Goal: Information Seeking & Learning: Check status

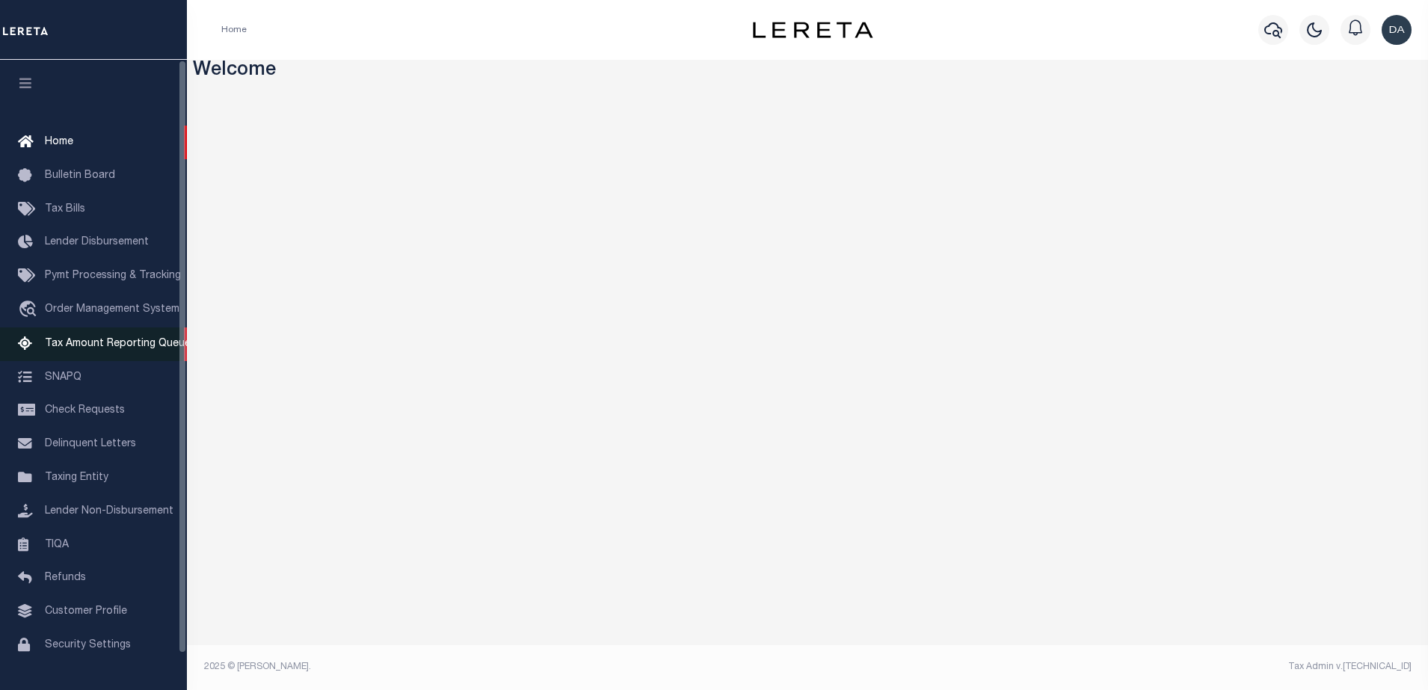
click at [158, 342] on span "Tax Amount Reporting Queue" at bounding box center [118, 344] width 146 height 10
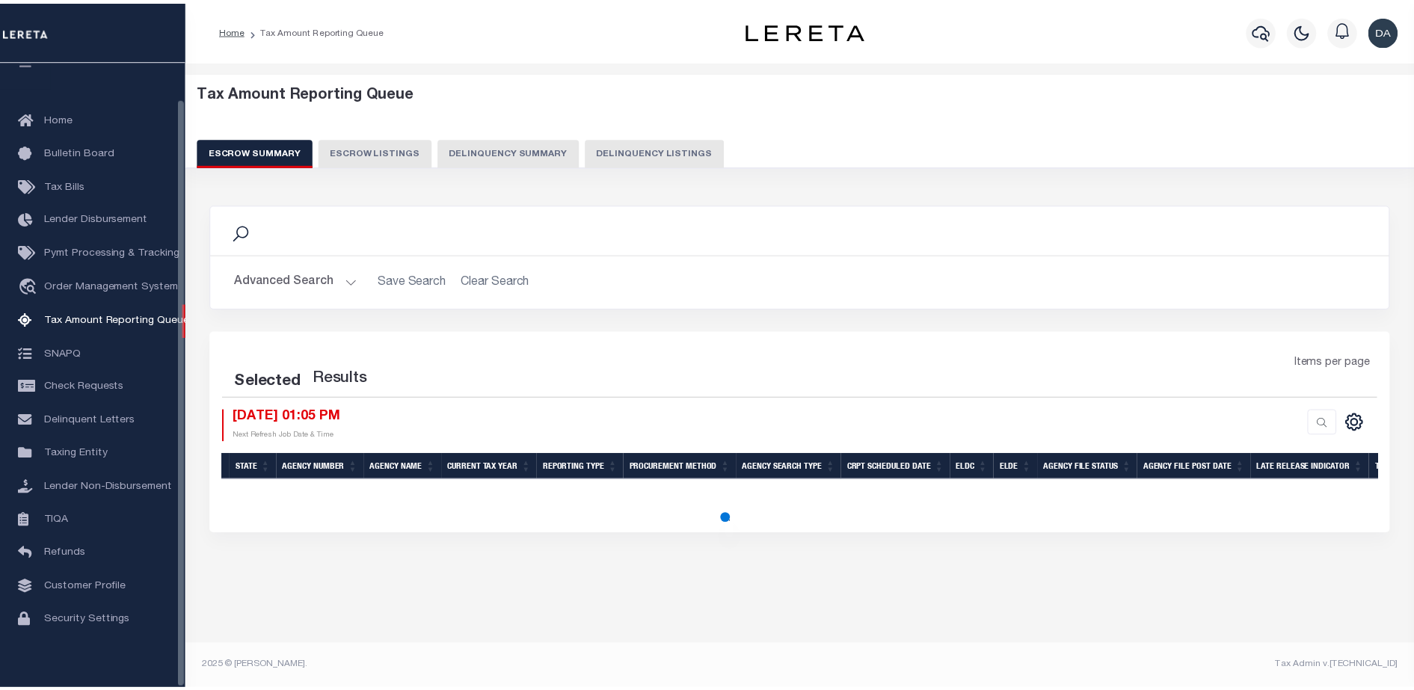
scroll to position [38, 0]
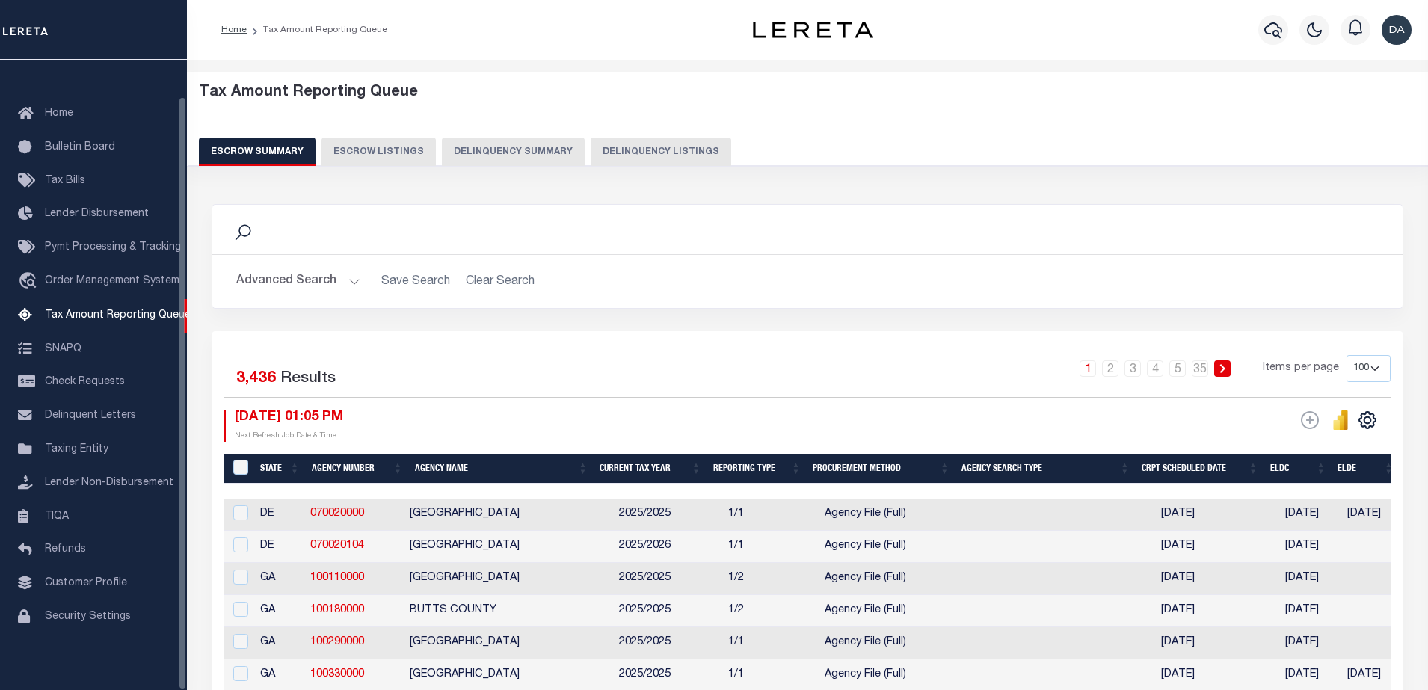
click at [470, 158] on button "Delinquency Summary" at bounding box center [513, 152] width 143 height 28
select select
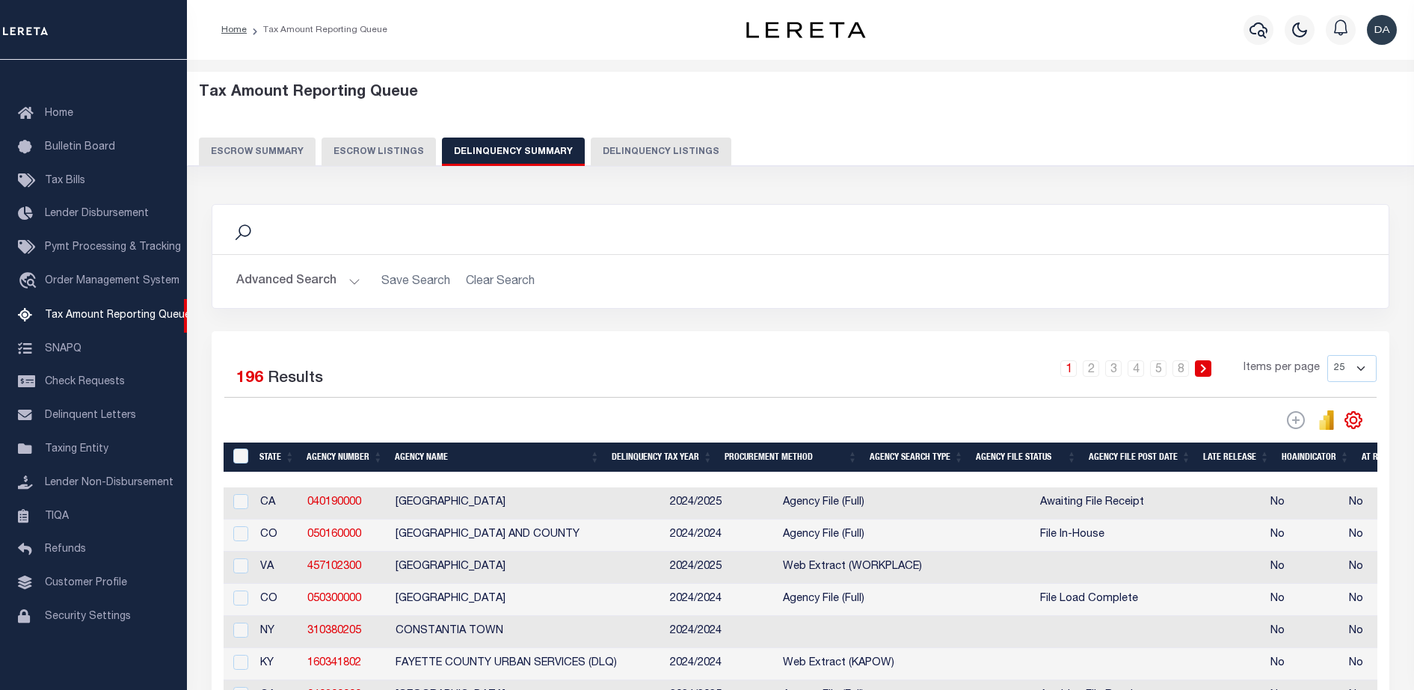
click at [304, 281] on button "Advanced Search" at bounding box center [298, 281] width 124 height 29
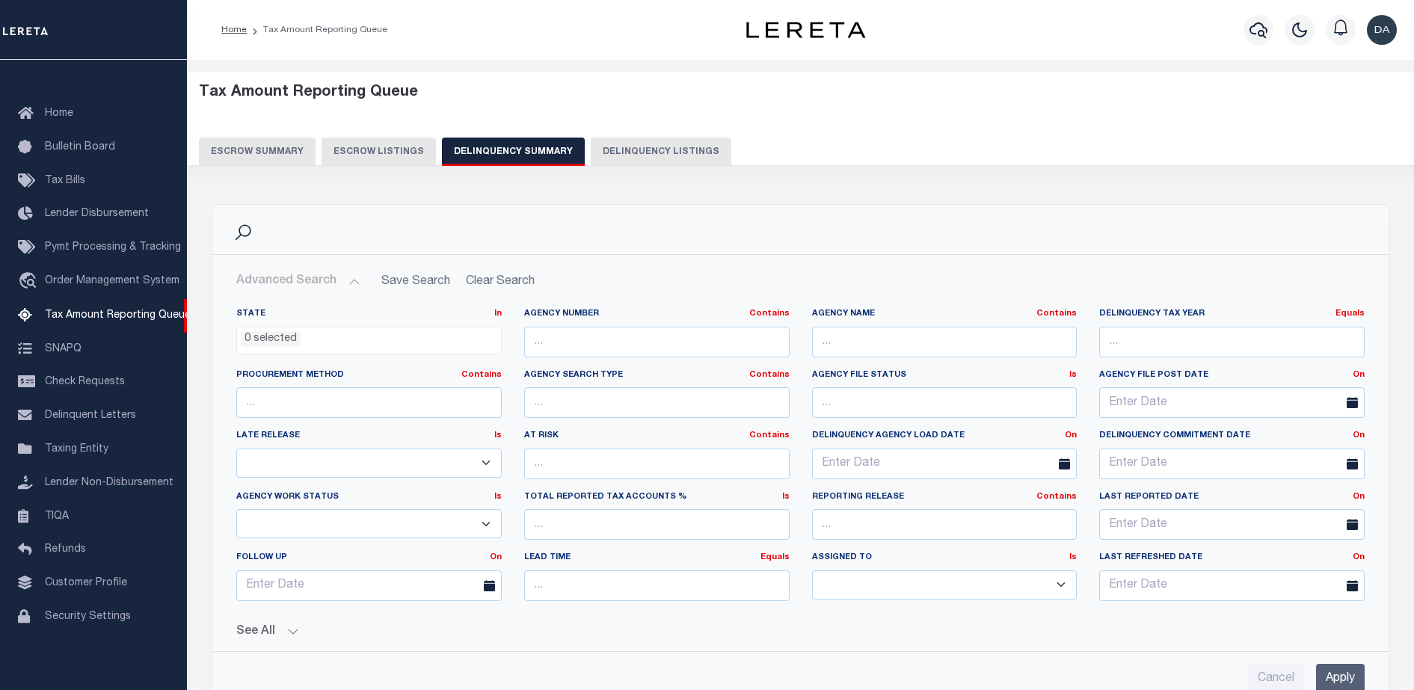
click at [289, 632] on button "See All" at bounding box center [800, 632] width 1128 height 14
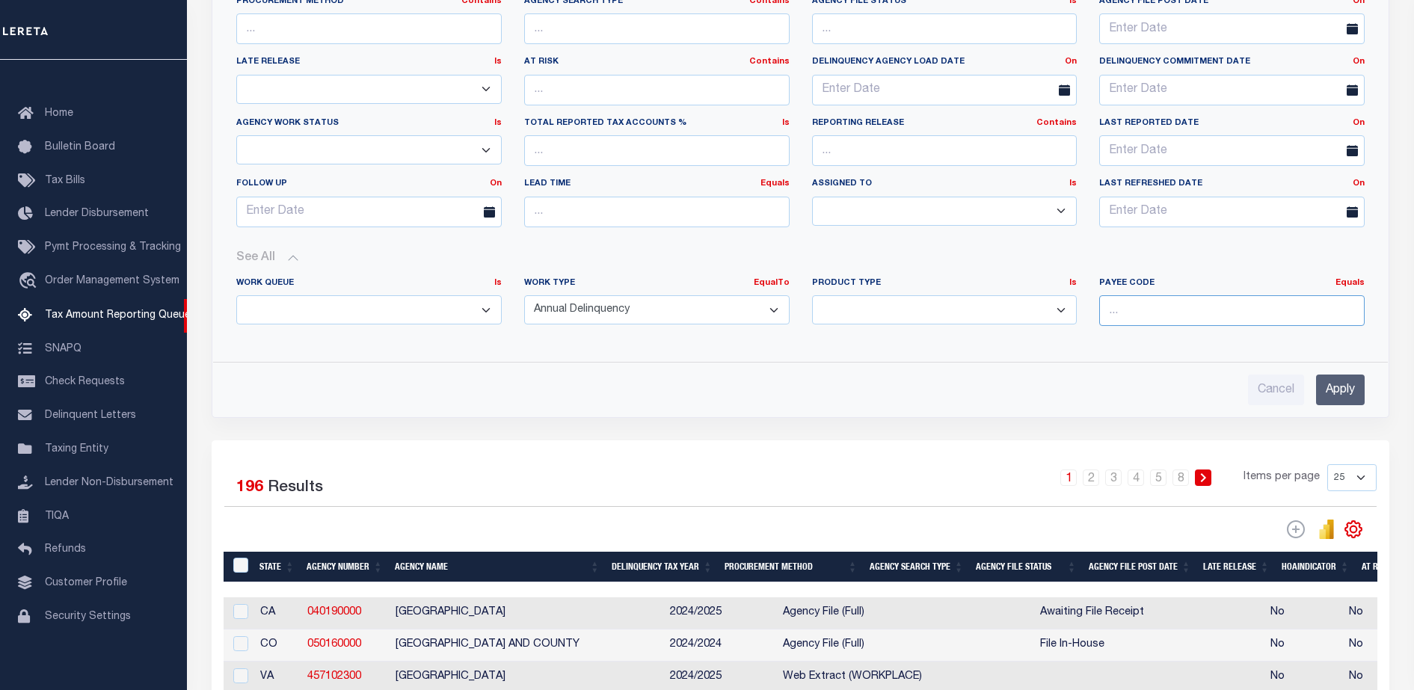
click at [1190, 310] on input "number" at bounding box center [1231, 310] width 265 height 31
paste input "7803028247"
type input "7803028247"
click at [1326, 390] on input "Apply" at bounding box center [1340, 390] width 49 height 31
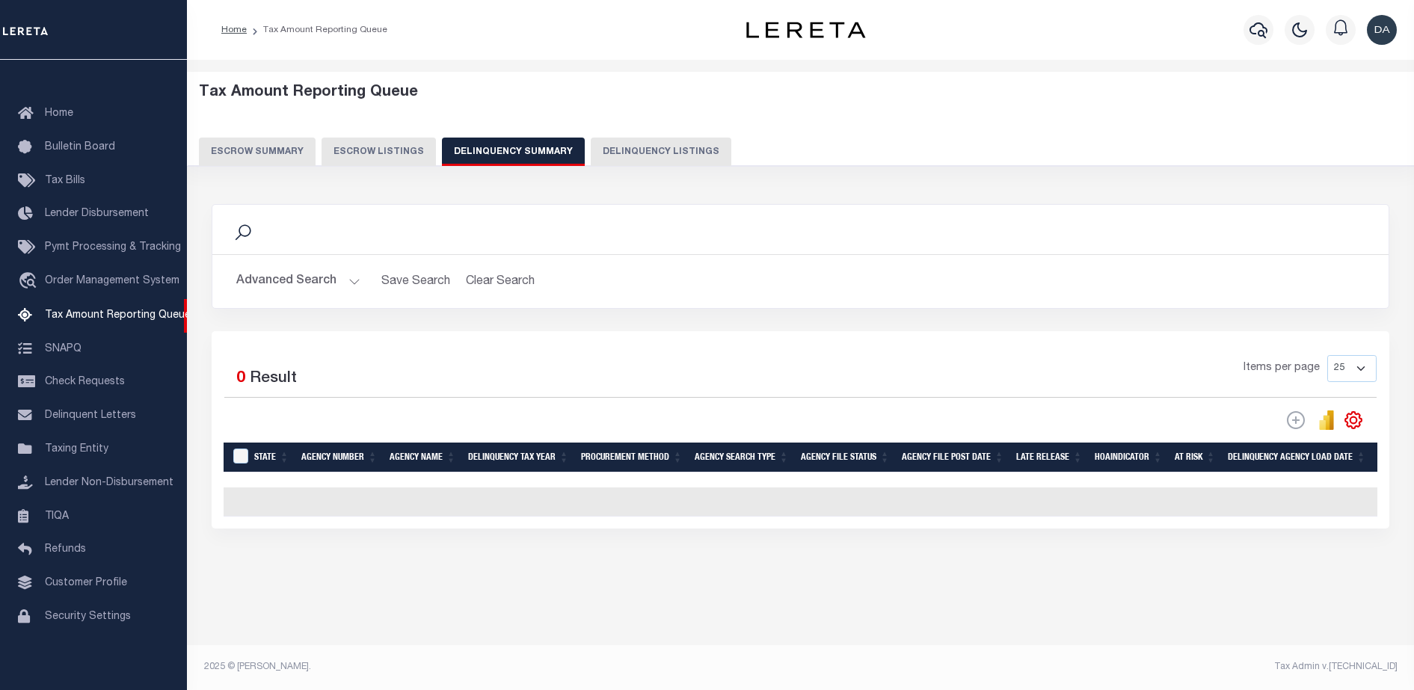
scroll to position [0, 0]
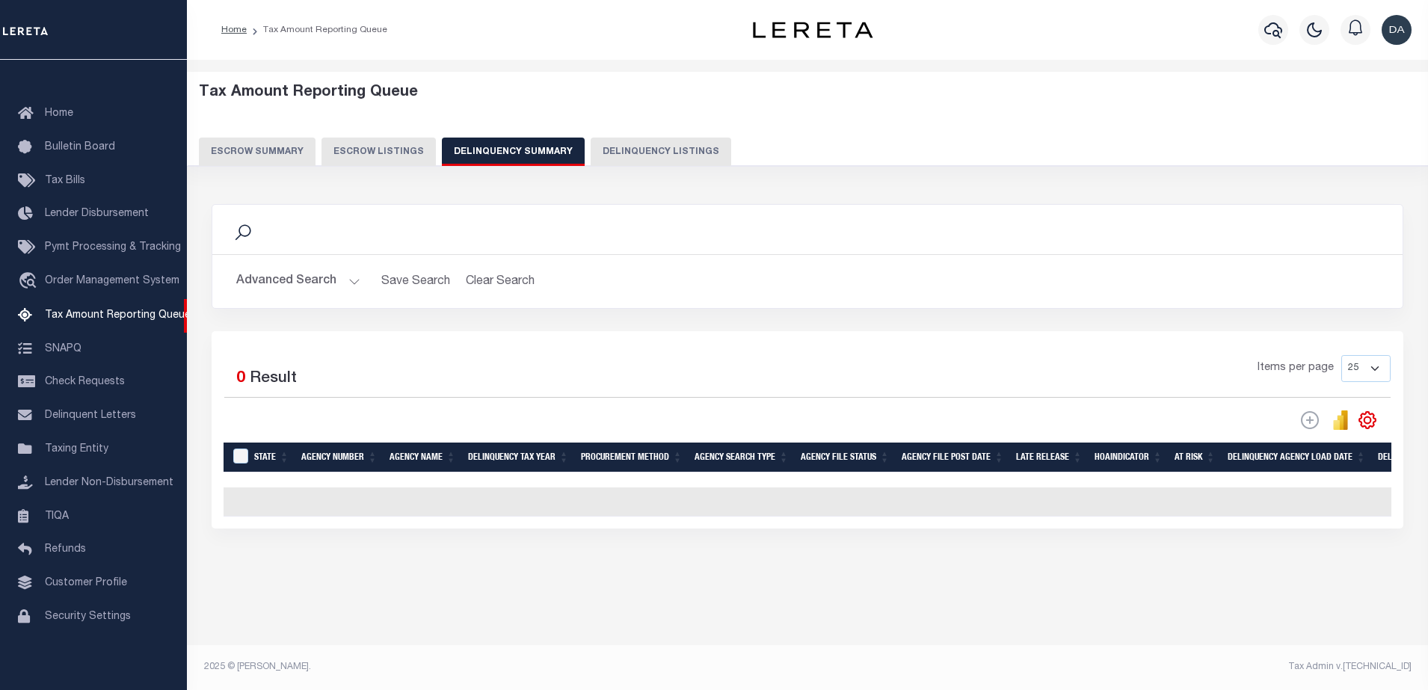
click at [313, 280] on button "Advanced Search" at bounding box center [298, 281] width 124 height 29
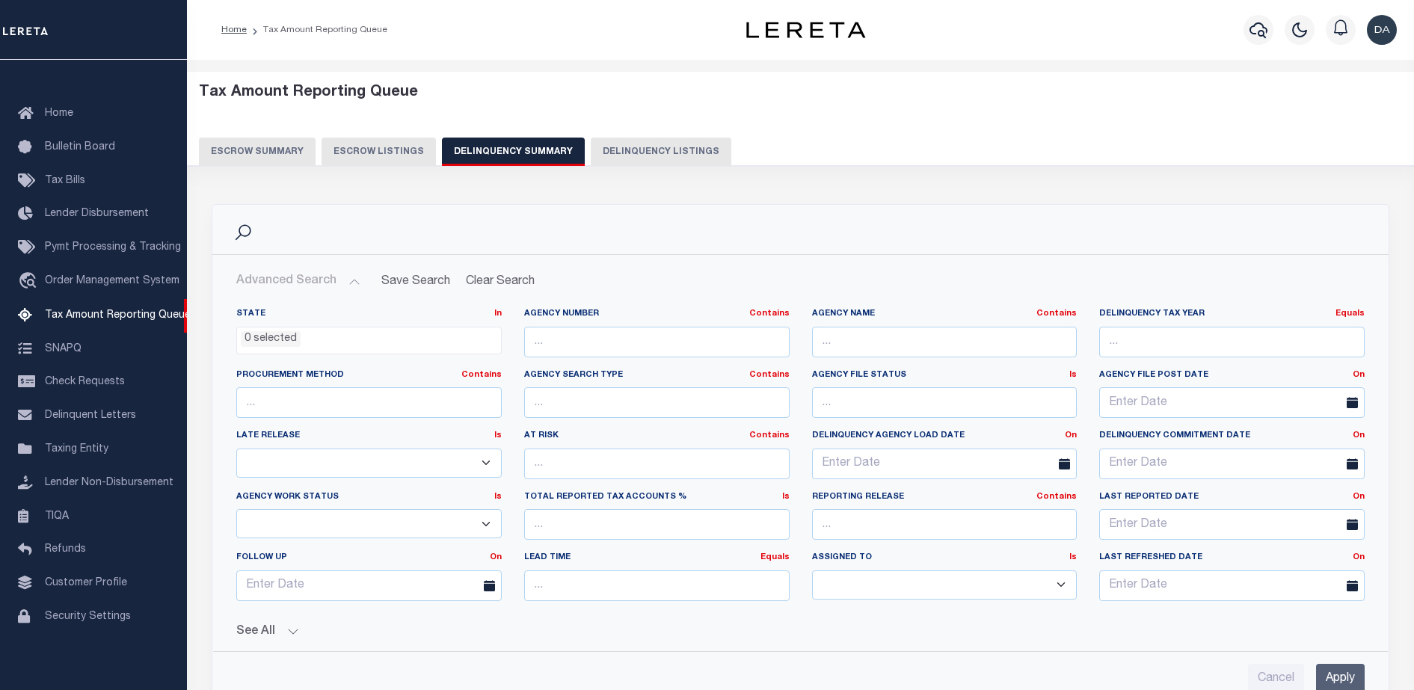
scroll to position [280, 0]
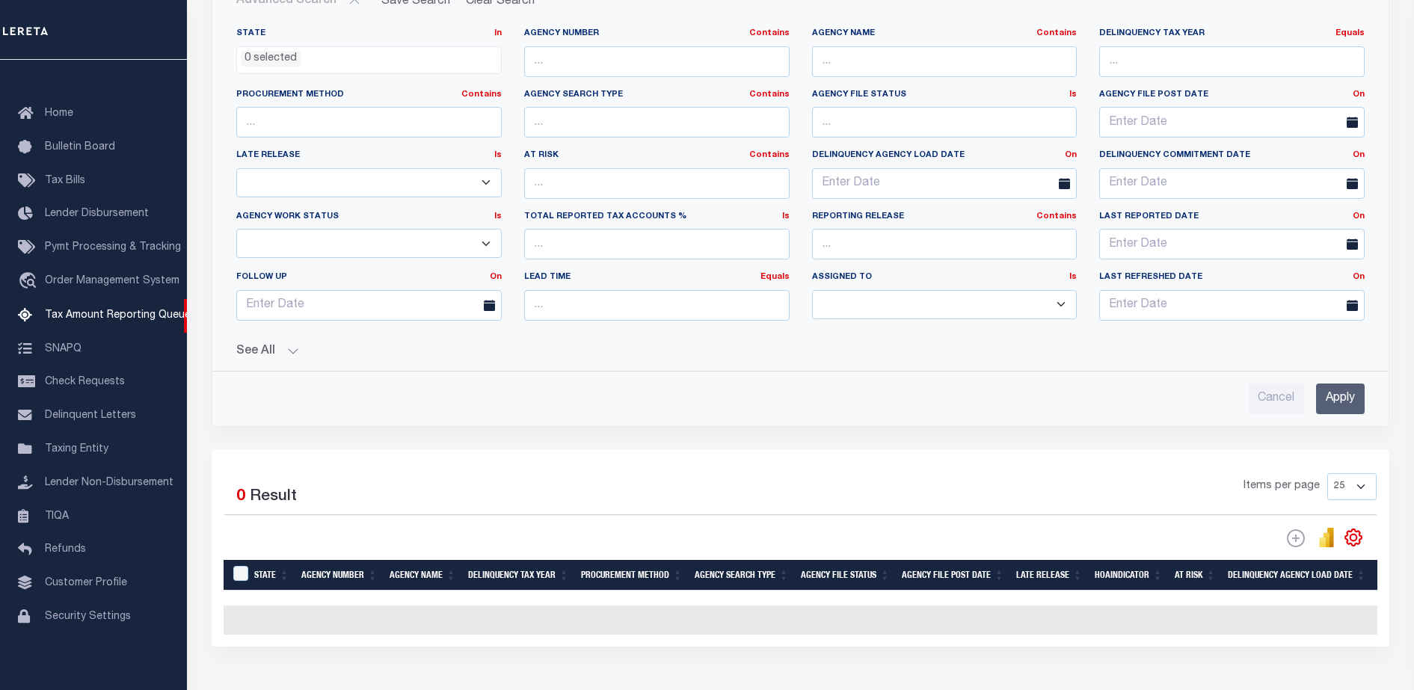
click at [268, 361] on div "State In In AK AL AR AZ CA CO CT DC DE FL GA GU HI IA ID IL IN KS KY LA MA MD M…" at bounding box center [800, 215] width 1152 height 398
click at [287, 354] on button "See All" at bounding box center [800, 352] width 1128 height 14
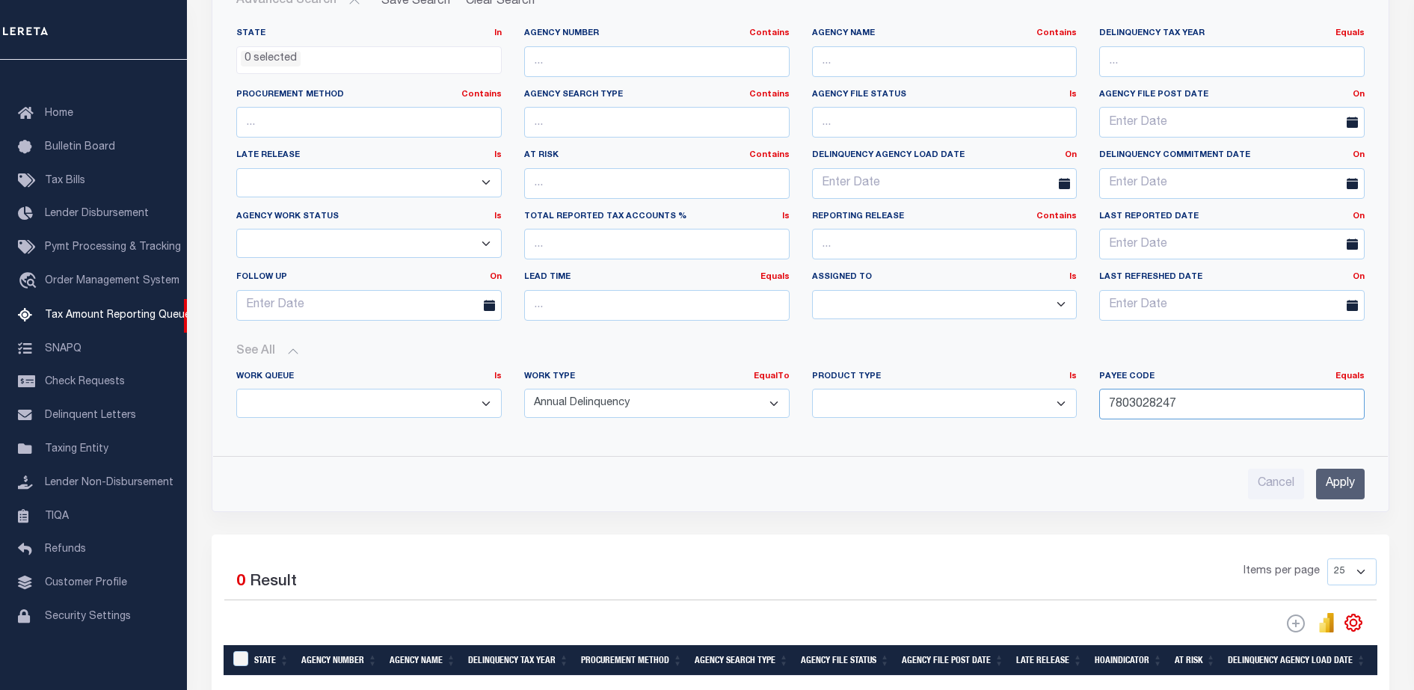
click at [1227, 410] on input "7803028247" at bounding box center [1231, 404] width 265 height 31
drag, startPoint x: 1183, startPoint y: 406, endPoint x: 1076, endPoint y: 407, distance: 106.9
click at [1076, 407] on div "Work Queue Is Is Contains --ALL-- Delinquent Escrow Work Type EqualTo Is Contai…" at bounding box center [800, 401] width 1151 height 61
click at [1204, 404] on input "7803028247" at bounding box center [1231, 404] width 265 height 31
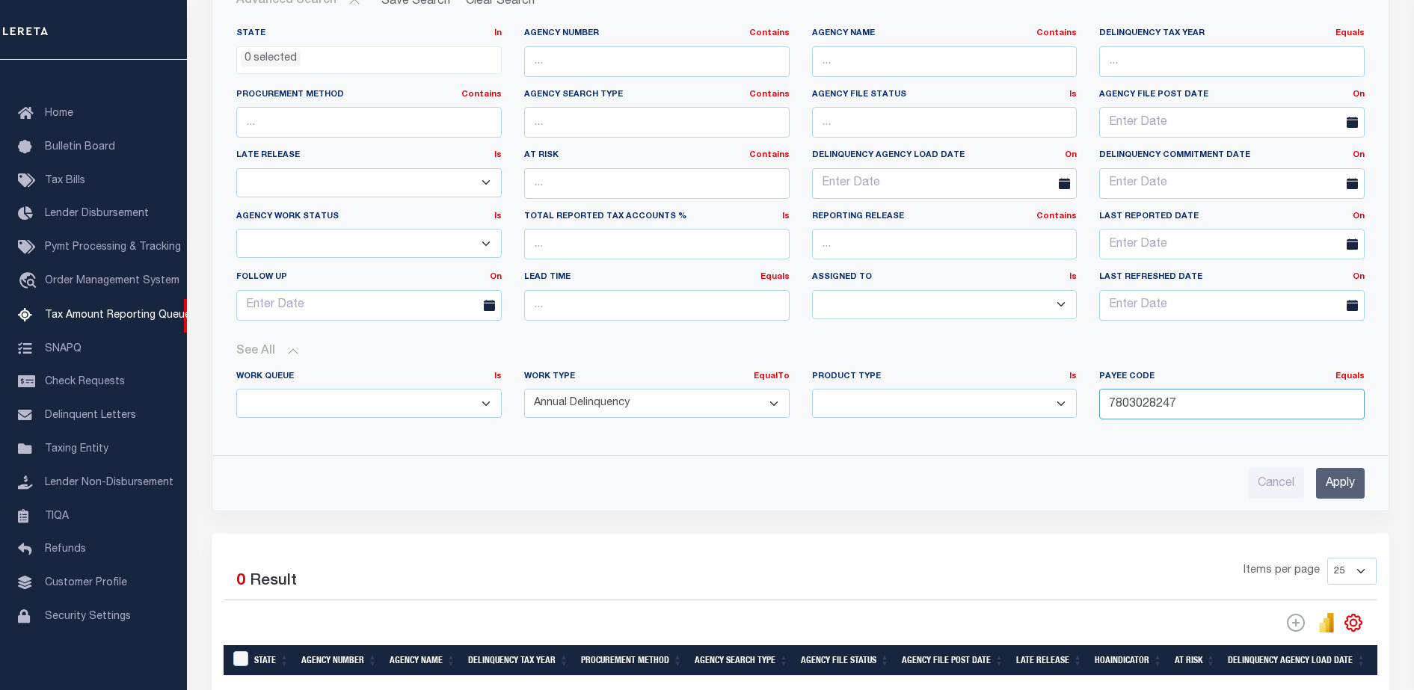
click at [1204, 404] on input "7803028247" at bounding box center [1231, 404] width 265 height 31
click at [1347, 479] on input "Apply" at bounding box center [1340, 483] width 49 height 31
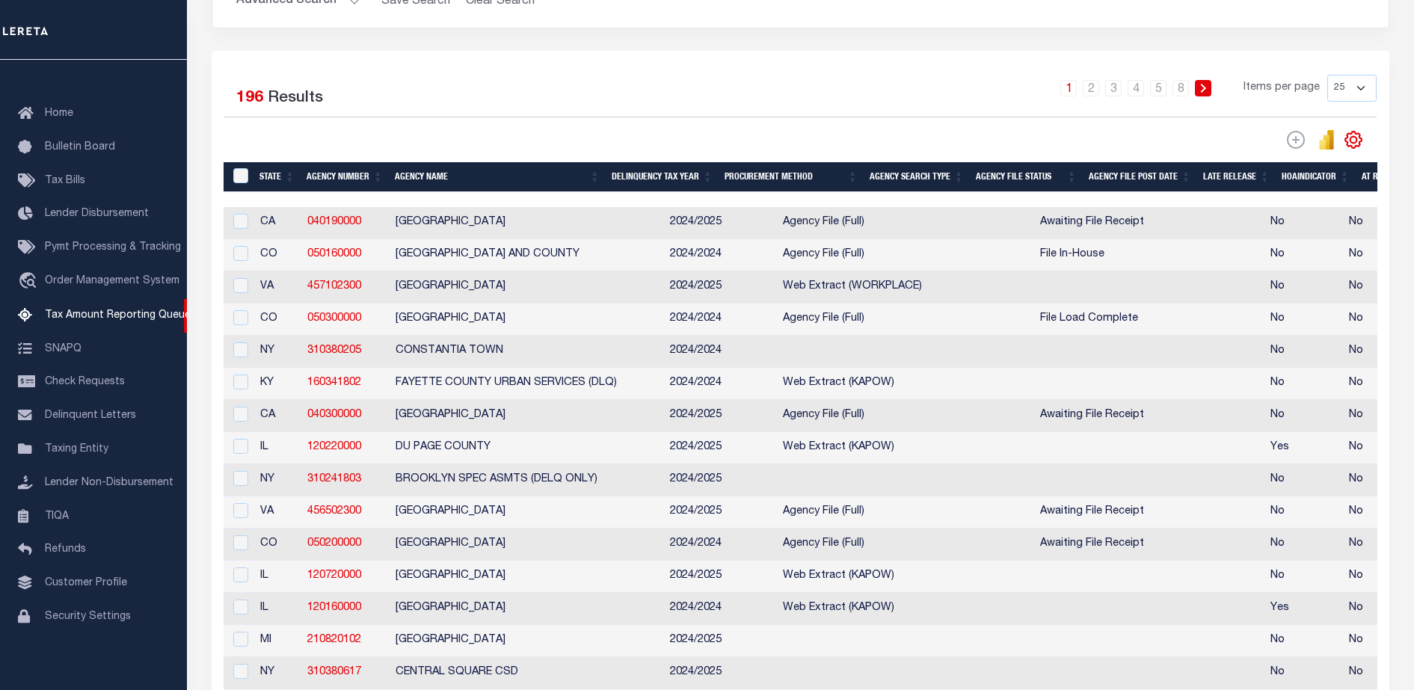
scroll to position [0, 0]
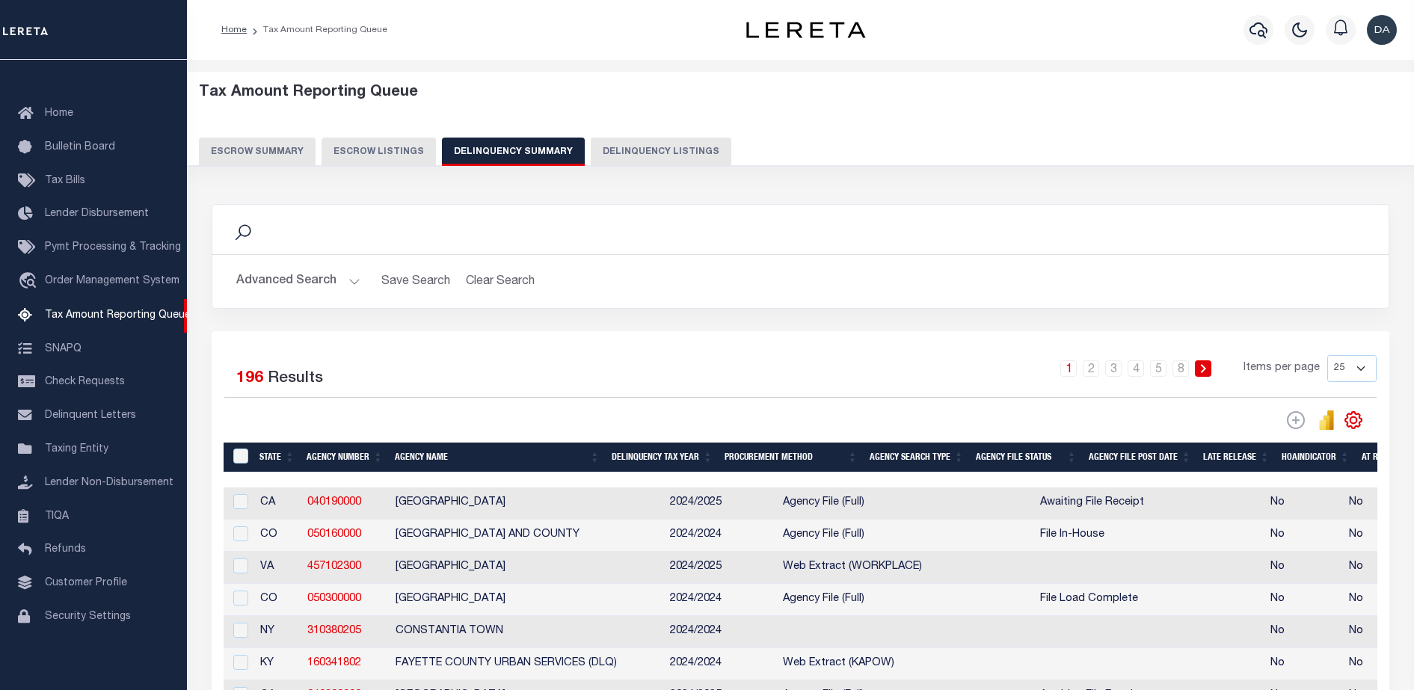
click at [613, 144] on button "Delinquency Listings" at bounding box center [661, 152] width 141 height 28
select select
select select "100"
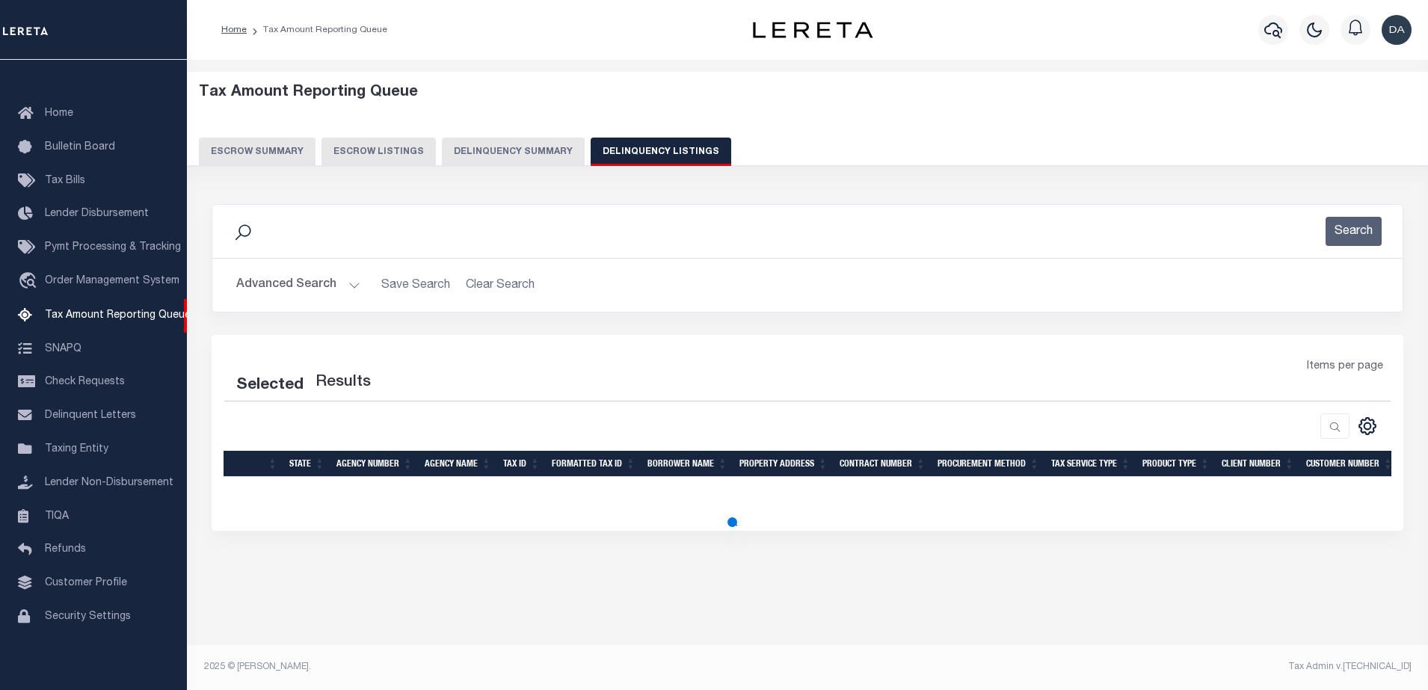
select select "100"
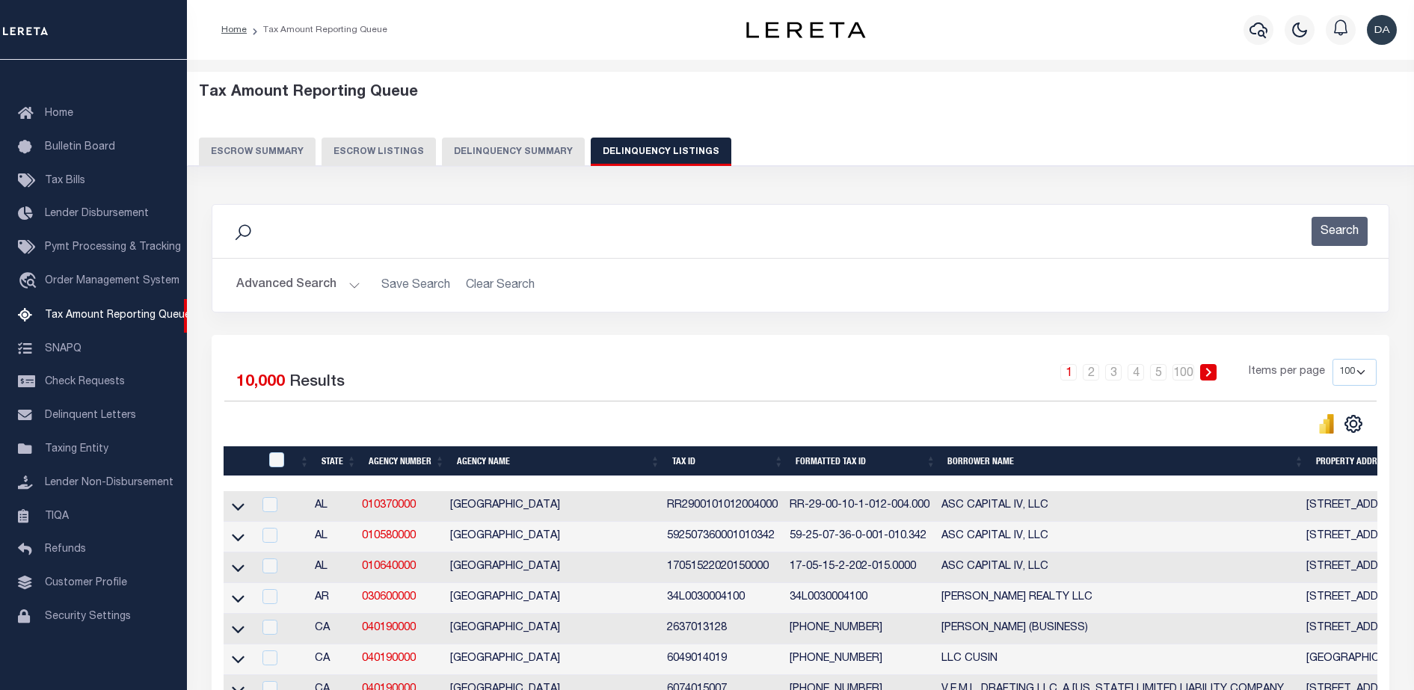
click at [268, 281] on button "Advanced Search" at bounding box center [298, 285] width 124 height 29
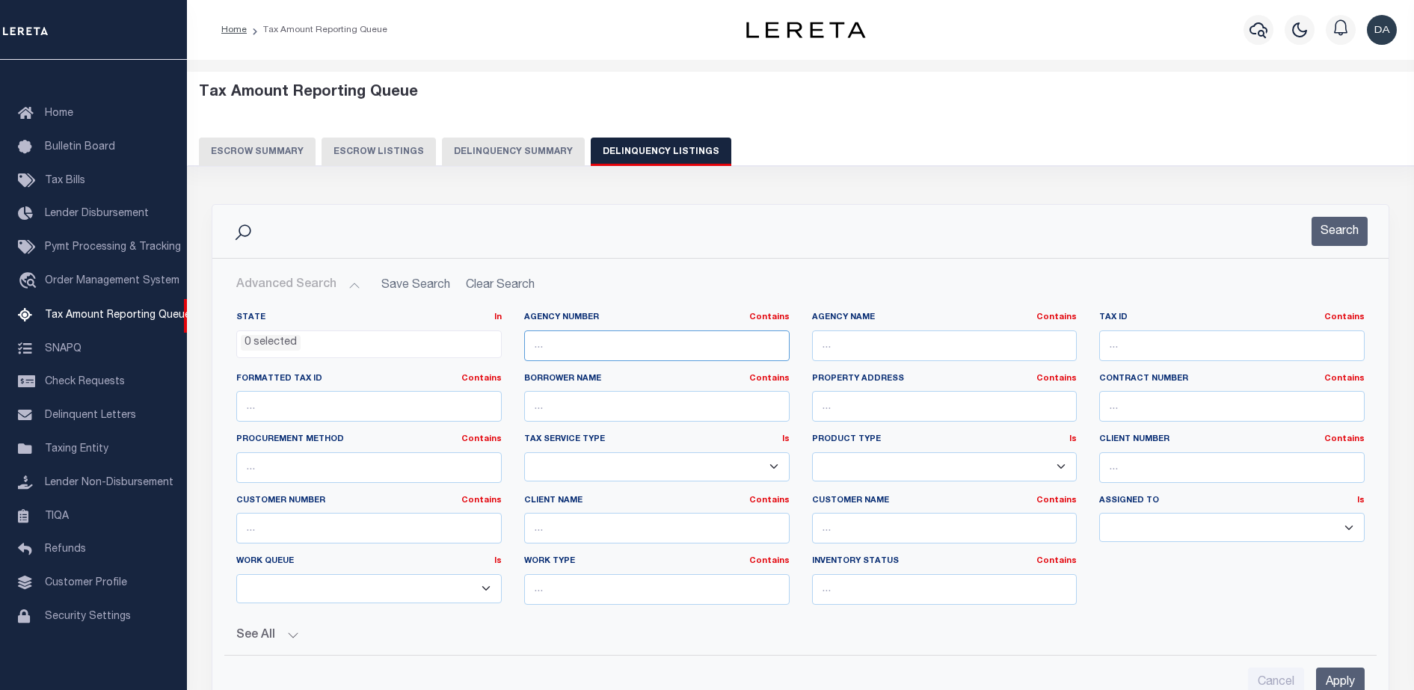
click at [625, 349] on input "text" at bounding box center [656, 345] width 265 height 31
click at [1199, 347] on input "text" at bounding box center [1231, 345] width 265 height 31
paste input "1017290136"
type input "1017290136"
click at [1332, 672] on input "Apply" at bounding box center [1340, 683] width 49 height 31
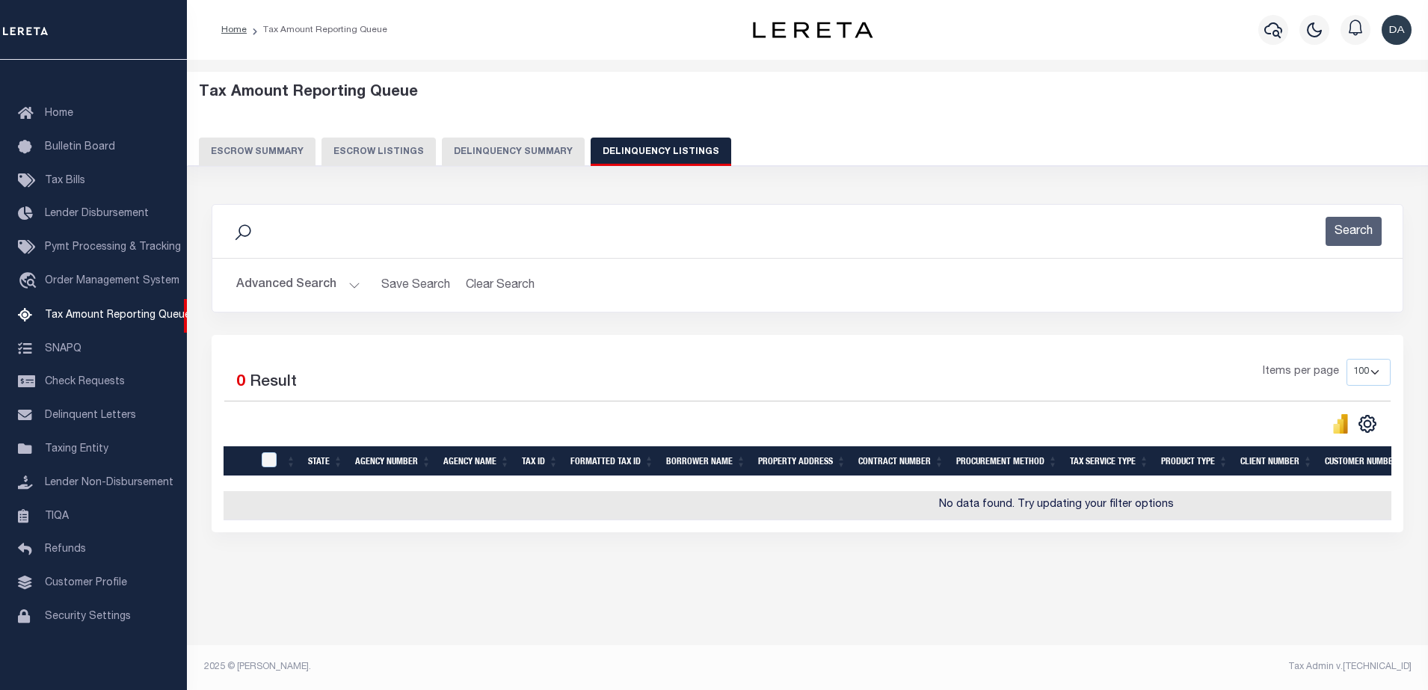
click at [244, 295] on button "Advanced Search" at bounding box center [298, 285] width 124 height 29
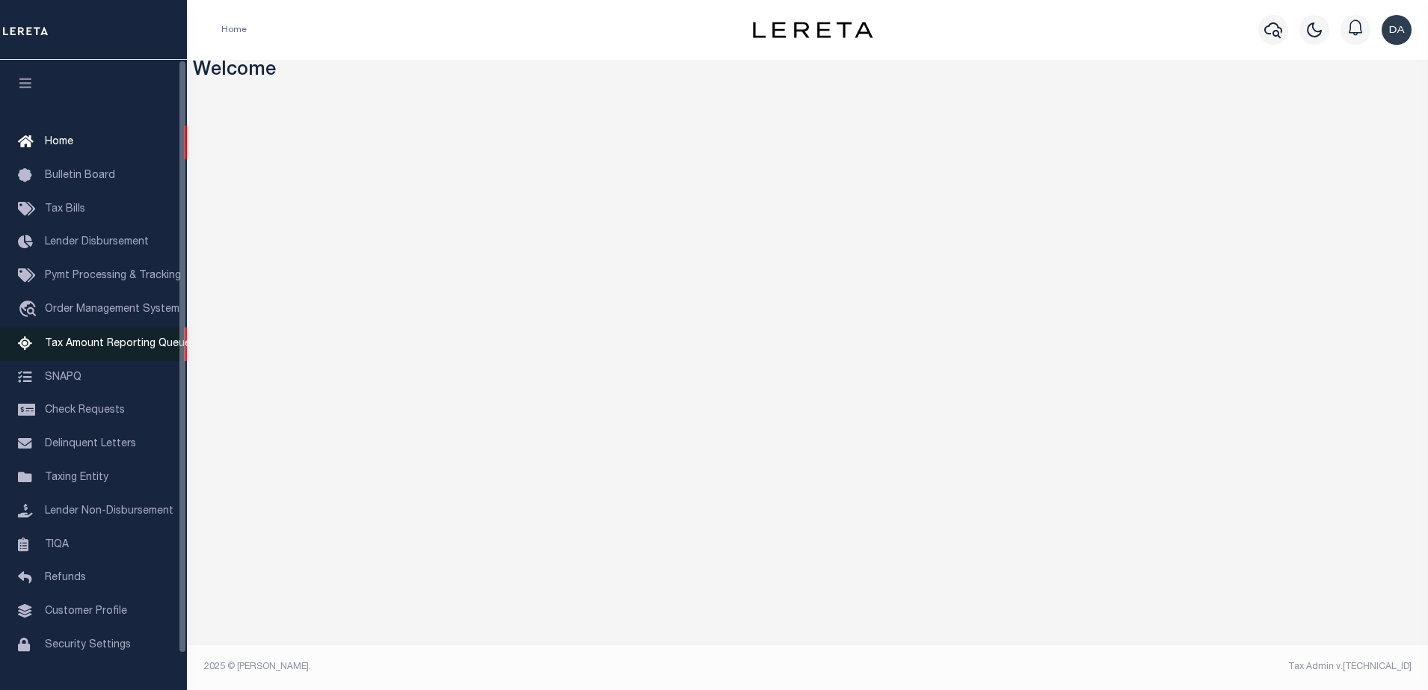
click at [120, 355] on link "Tax Amount Reporting Queue" at bounding box center [93, 344] width 187 height 34
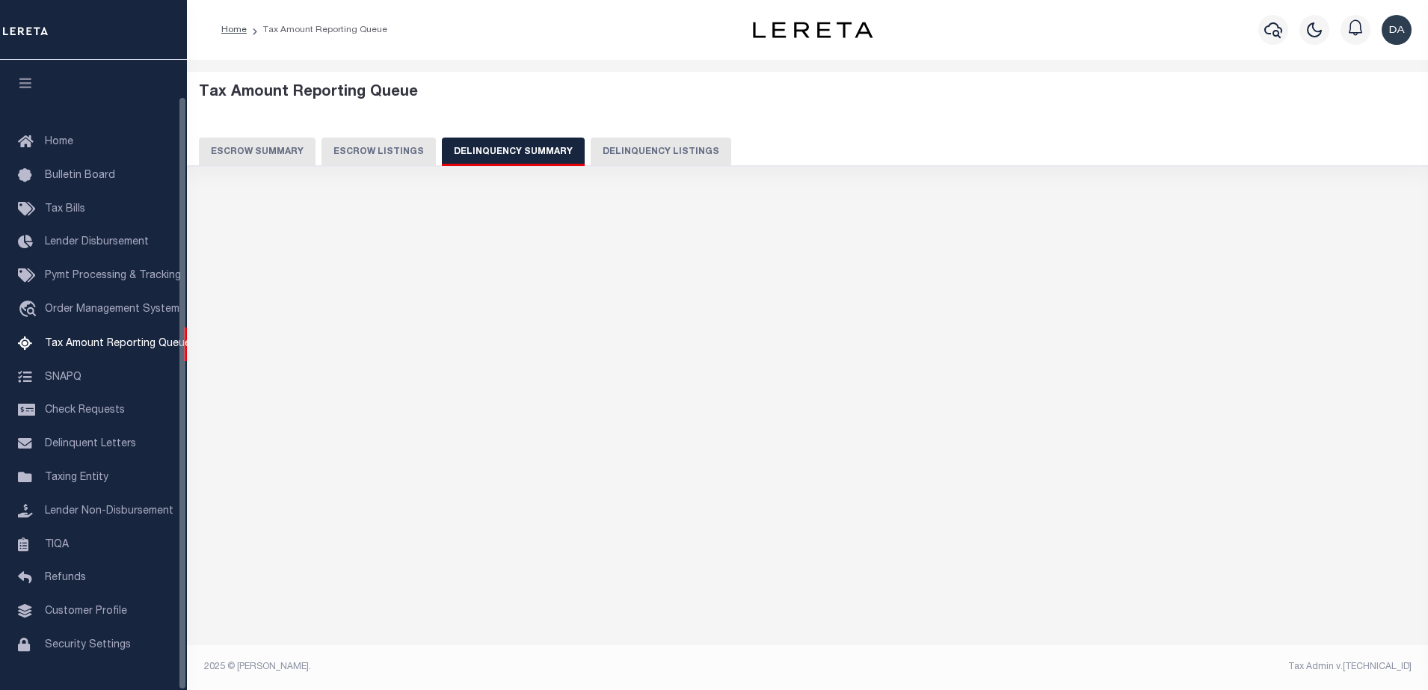
select select
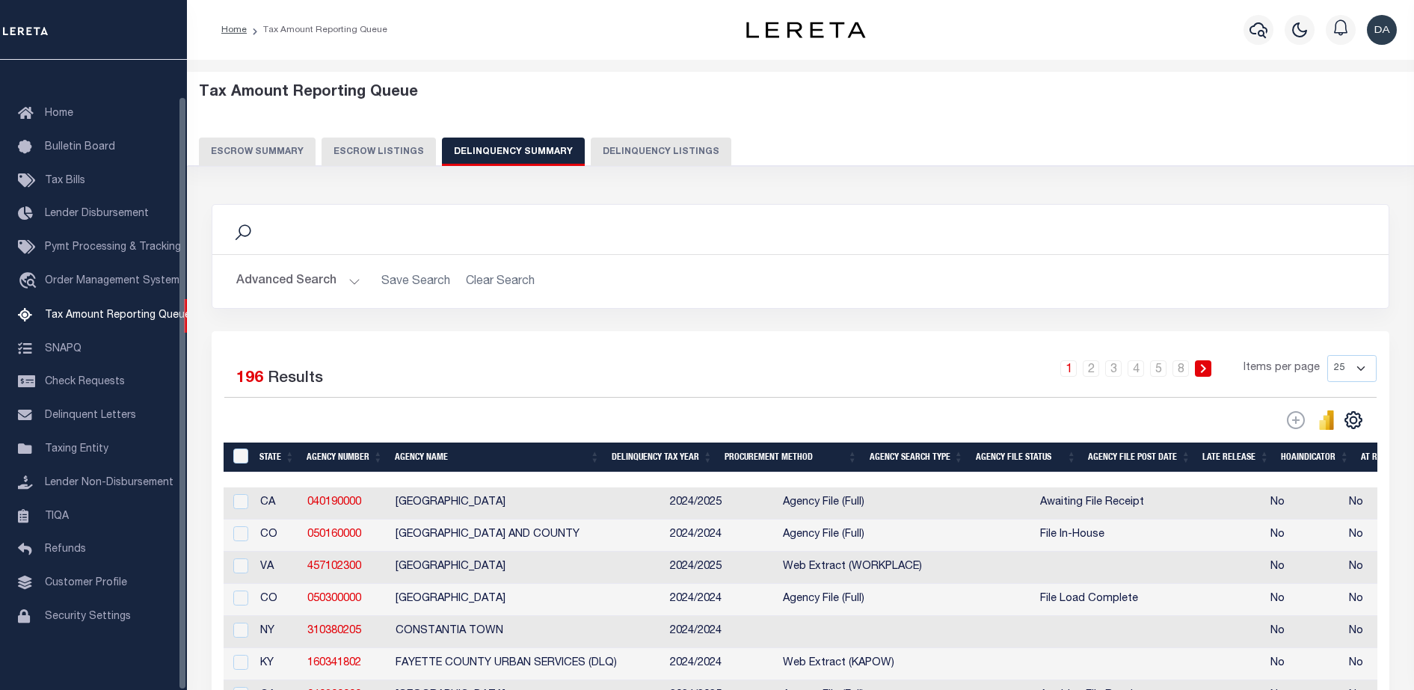
scroll to position [38, 0]
click at [286, 289] on button "Advanced Search" at bounding box center [298, 281] width 124 height 29
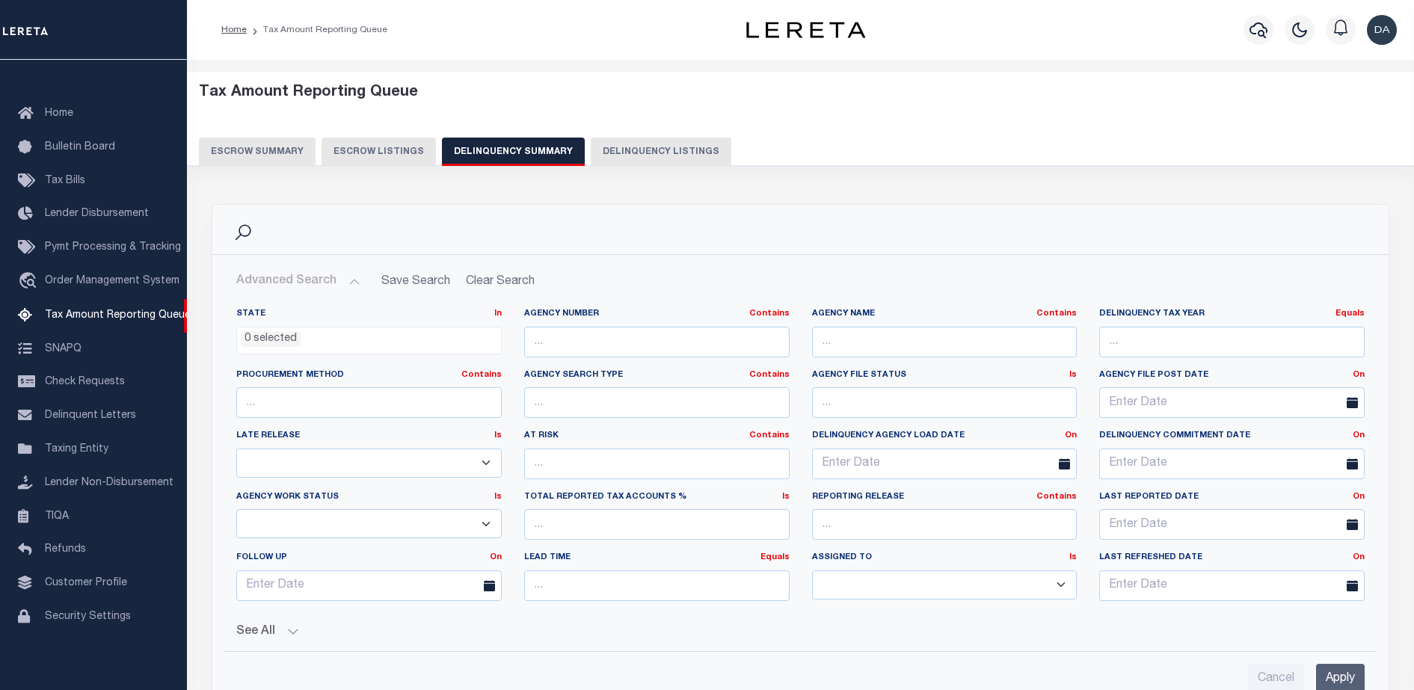
click at [629, 325] on div "Agency Number Contains Contains Is" at bounding box center [656, 332] width 265 height 49
click at [673, 344] on input "text" at bounding box center [656, 342] width 265 height 31
paste input "606500000"
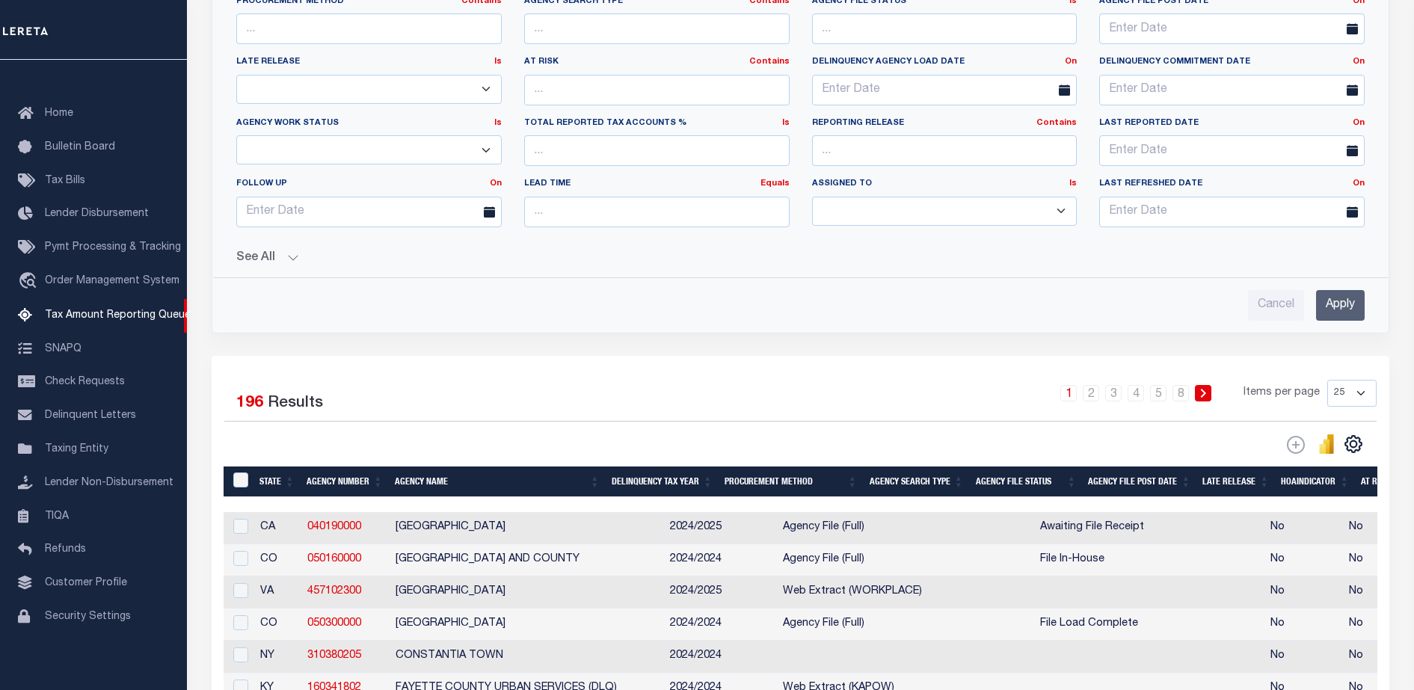
type input "606500000"
drag, startPoint x: 1328, startPoint y: 289, endPoint x: 1343, endPoint y: 292, distance: 15.4
click at [1331, 289] on div "Cancel Apply" at bounding box center [800, 299] width 1152 height 43
click at [1358, 305] on input "Apply" at bounding box center [1340, 305] width 49 height 31
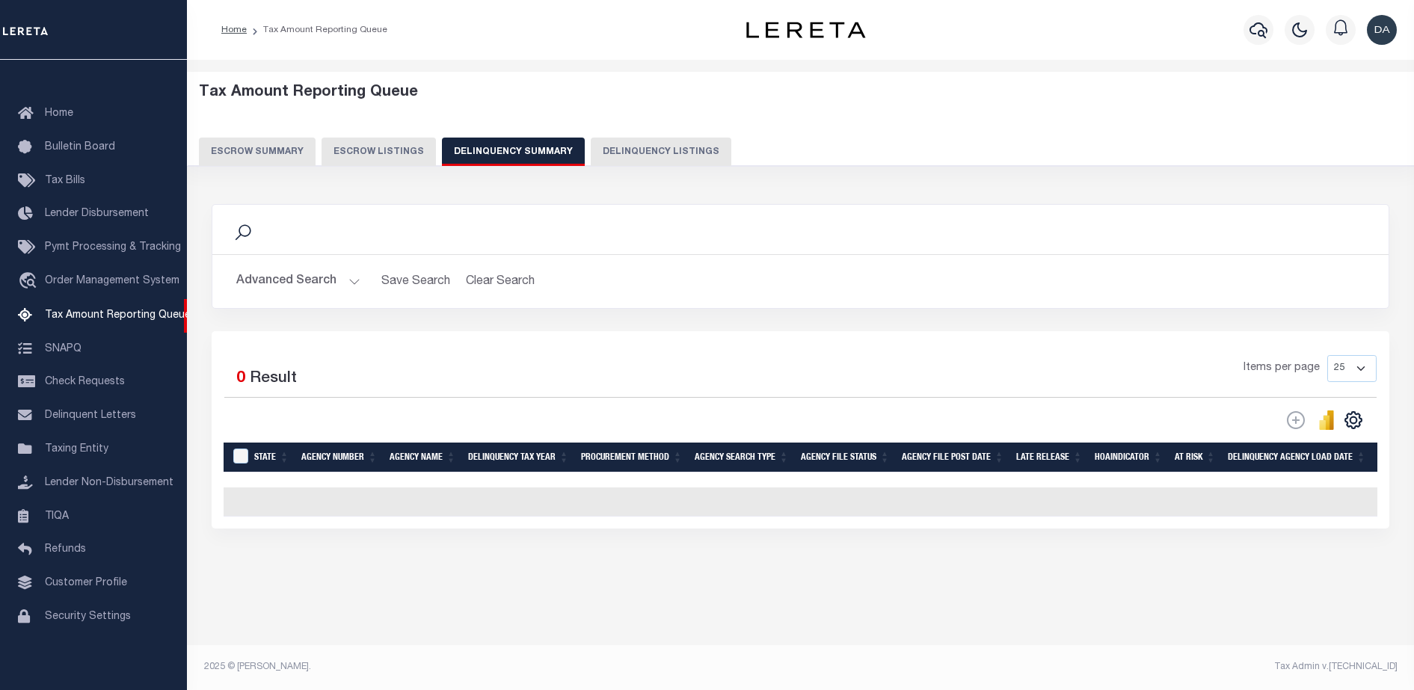
scroll to position [0, 0]
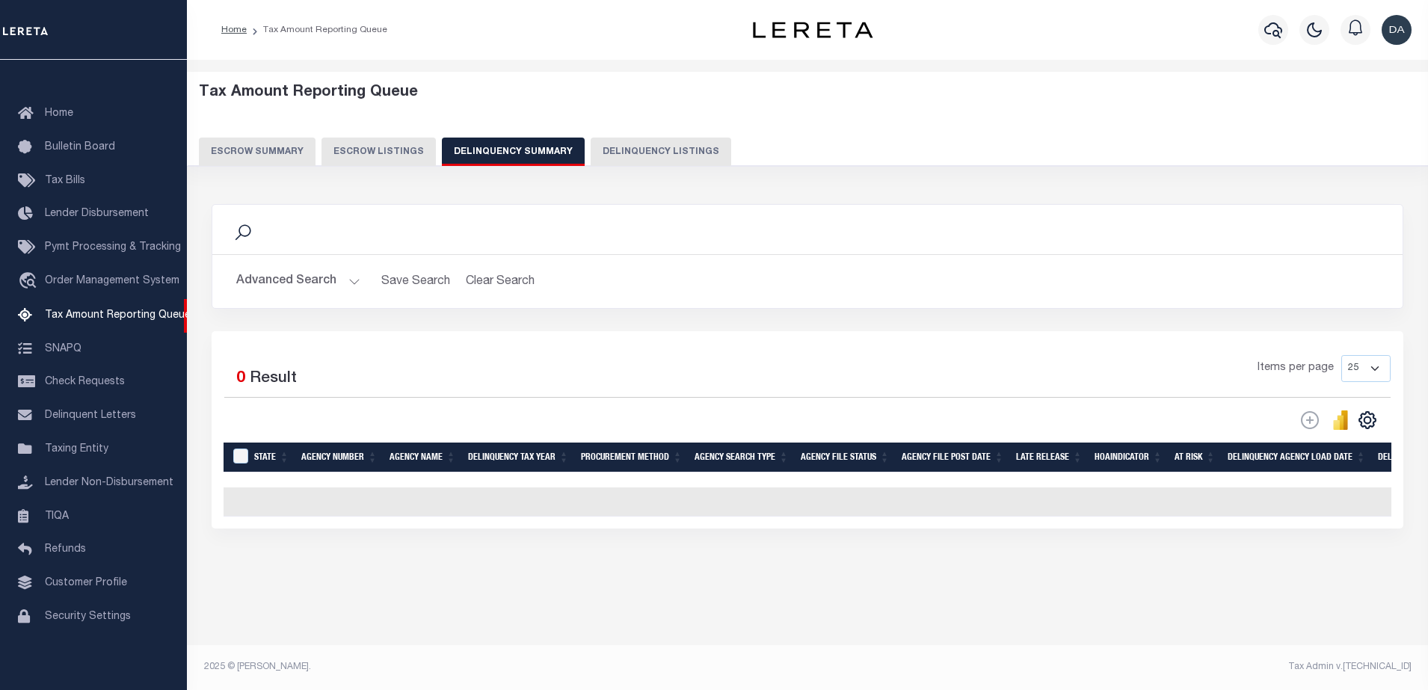
click at [301, 282] on button "Advanced Search" at bounding box center [298, 281] width 124 height 29
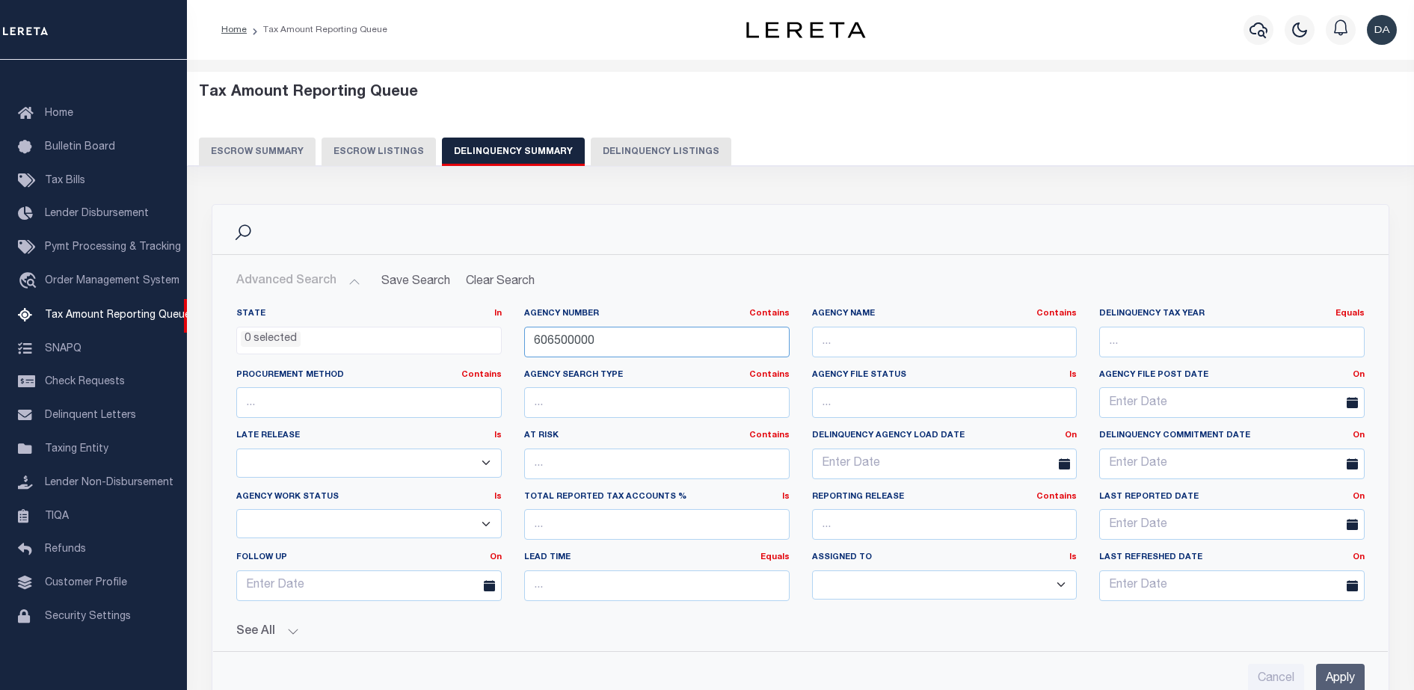
click at [637, 342] on input "606500000" at bounding box center [656, 342] width 265 height 31
click at [618, 151] on button "Delinquency Listings" at bounding box center [661, 152] width 141 height 28
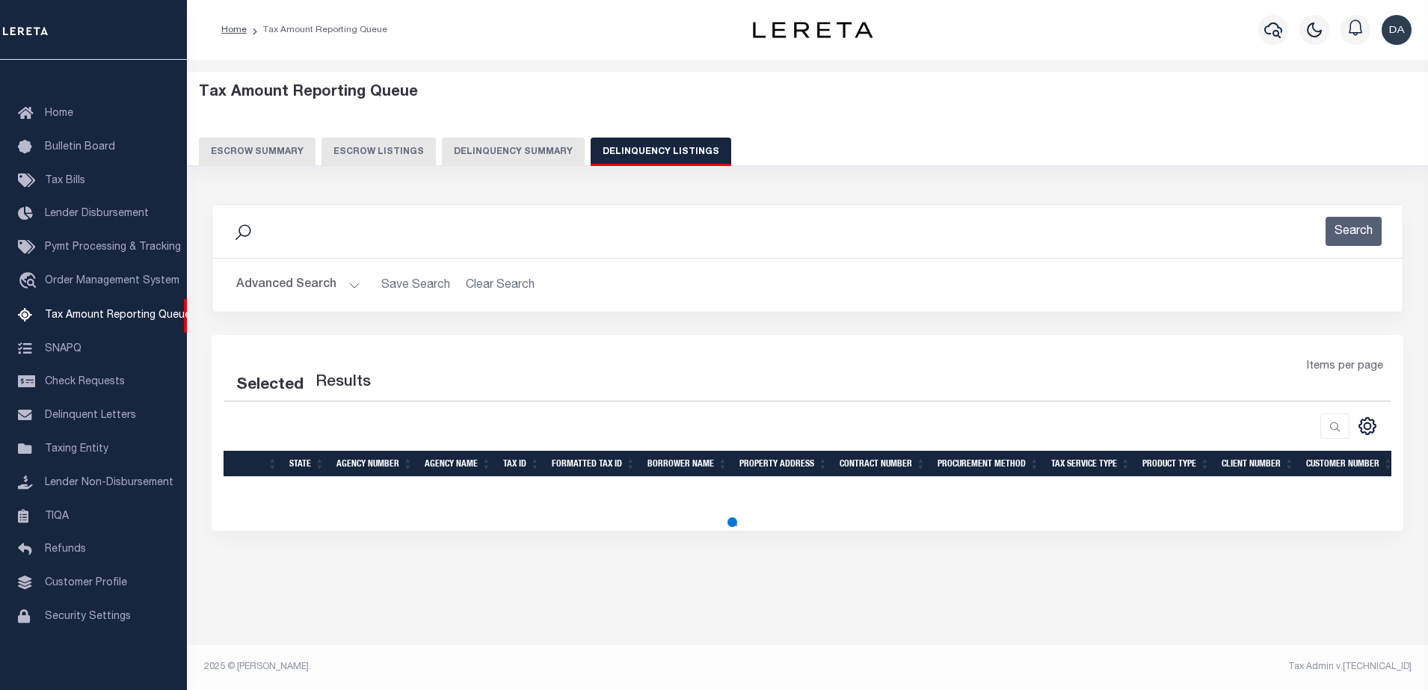
select select "100"
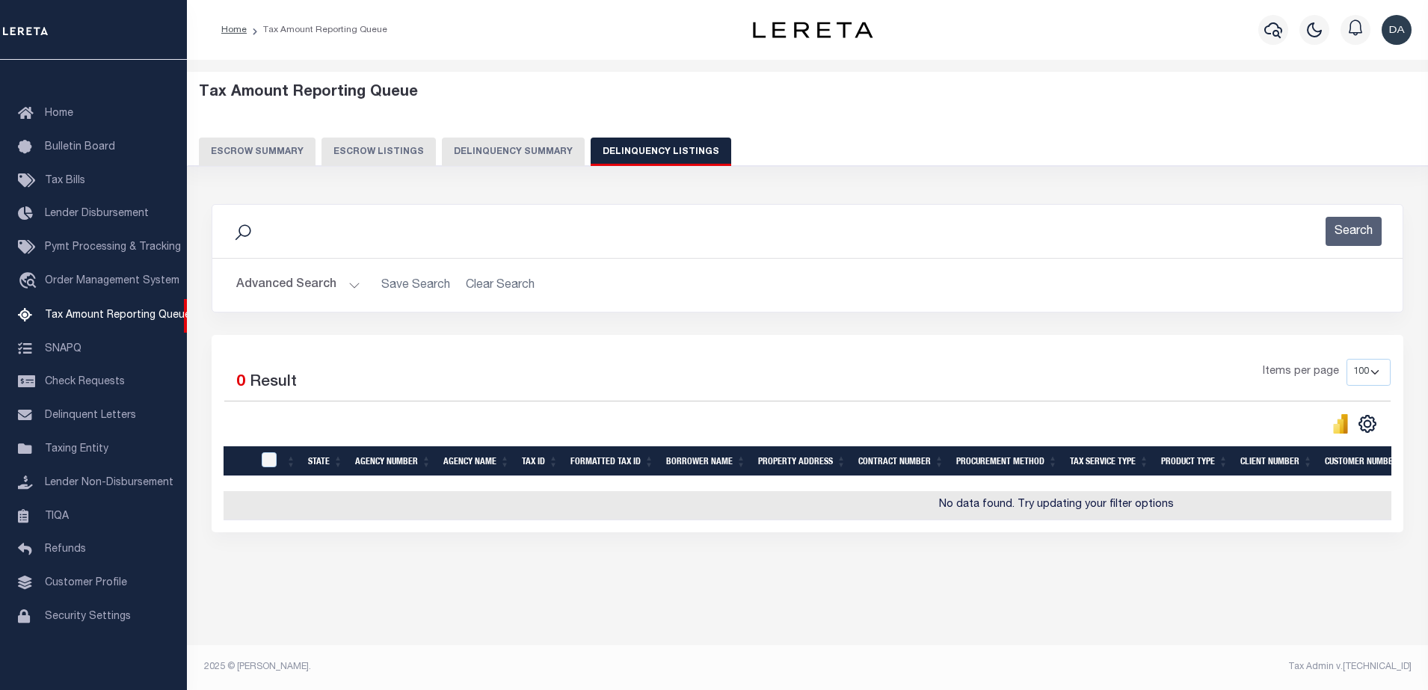
click at [473, 147] on button "Delinquency Summary" at bounding box center [513, 152] width 143 height 28
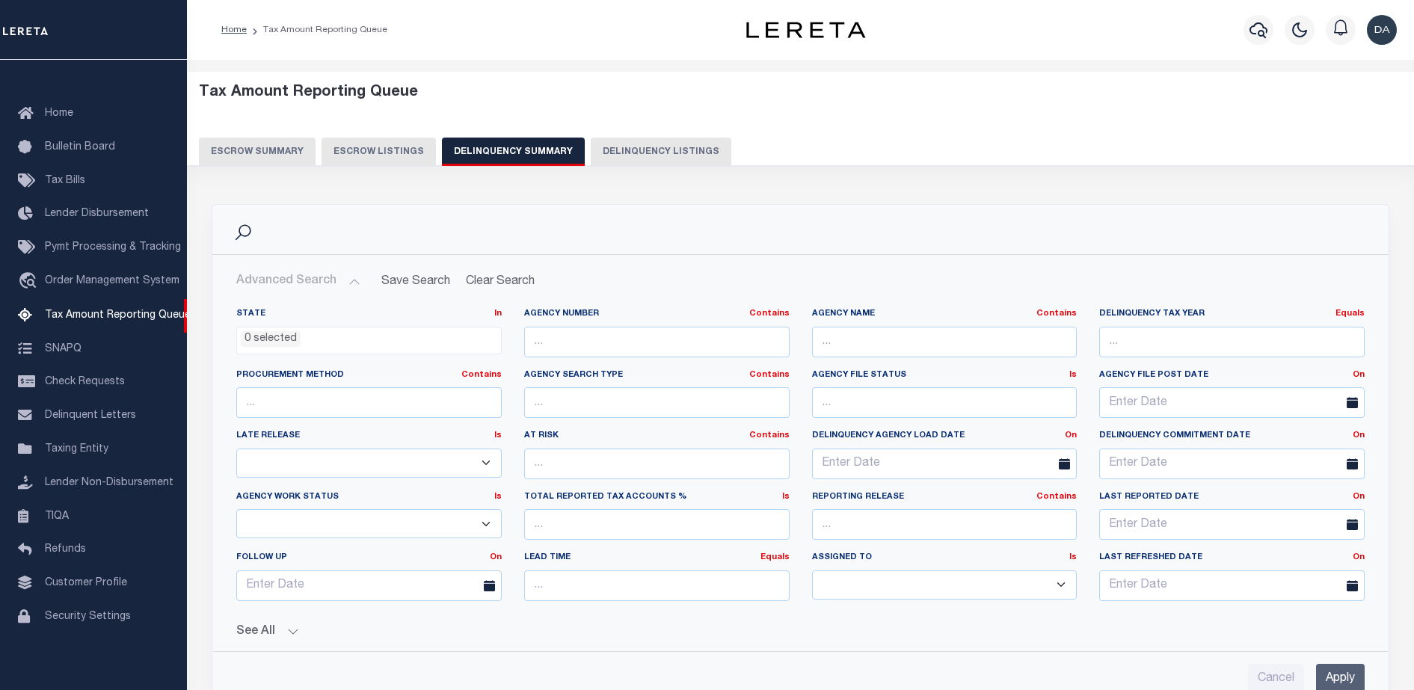
scroll to position [93, 0]
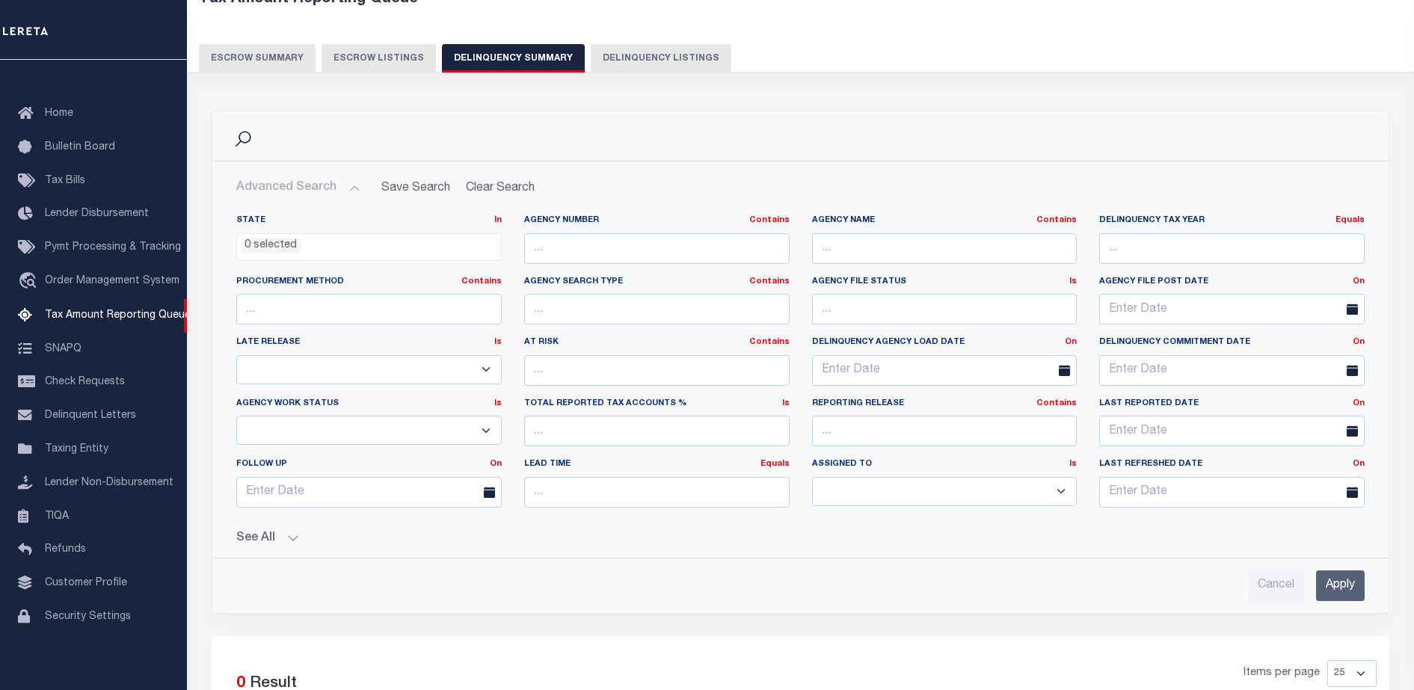
click at [1354, 570] on div "Cancel Apply" at bounding box center [800, 579] width 1152 height 43
click at [1347, 582] on input "Apply" at bounding box center [1340, 585] width 49 height 31
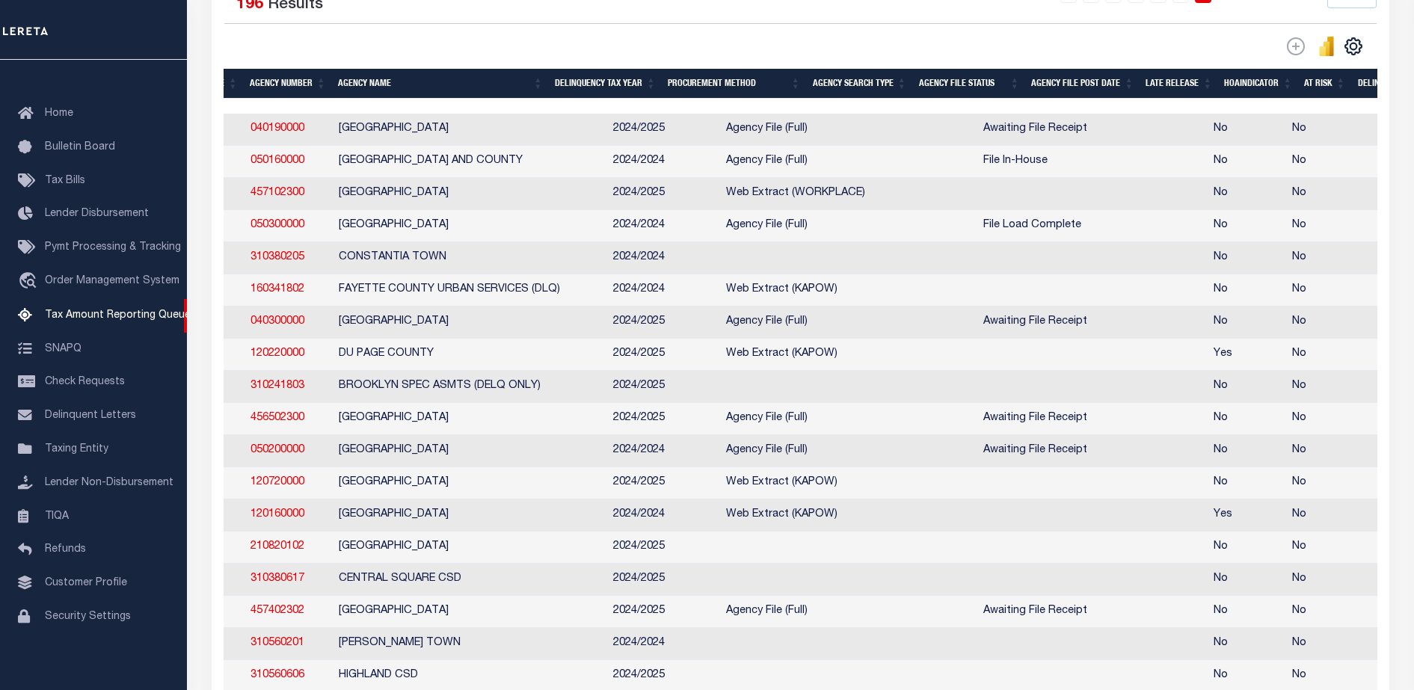
scroll to position [0, 175]
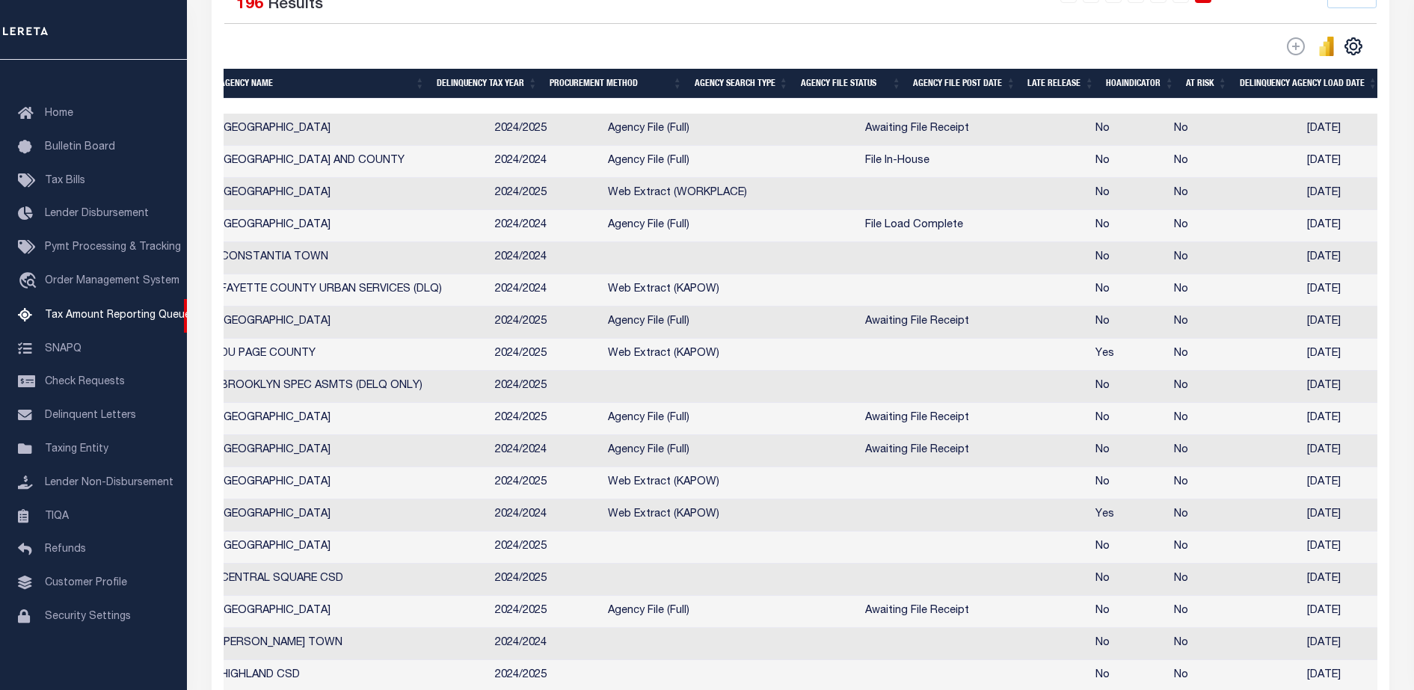
drag, startPoint x: 584, startPoint y: 201, endPoint x: 648, endPoint y: 204, distance: 64.4
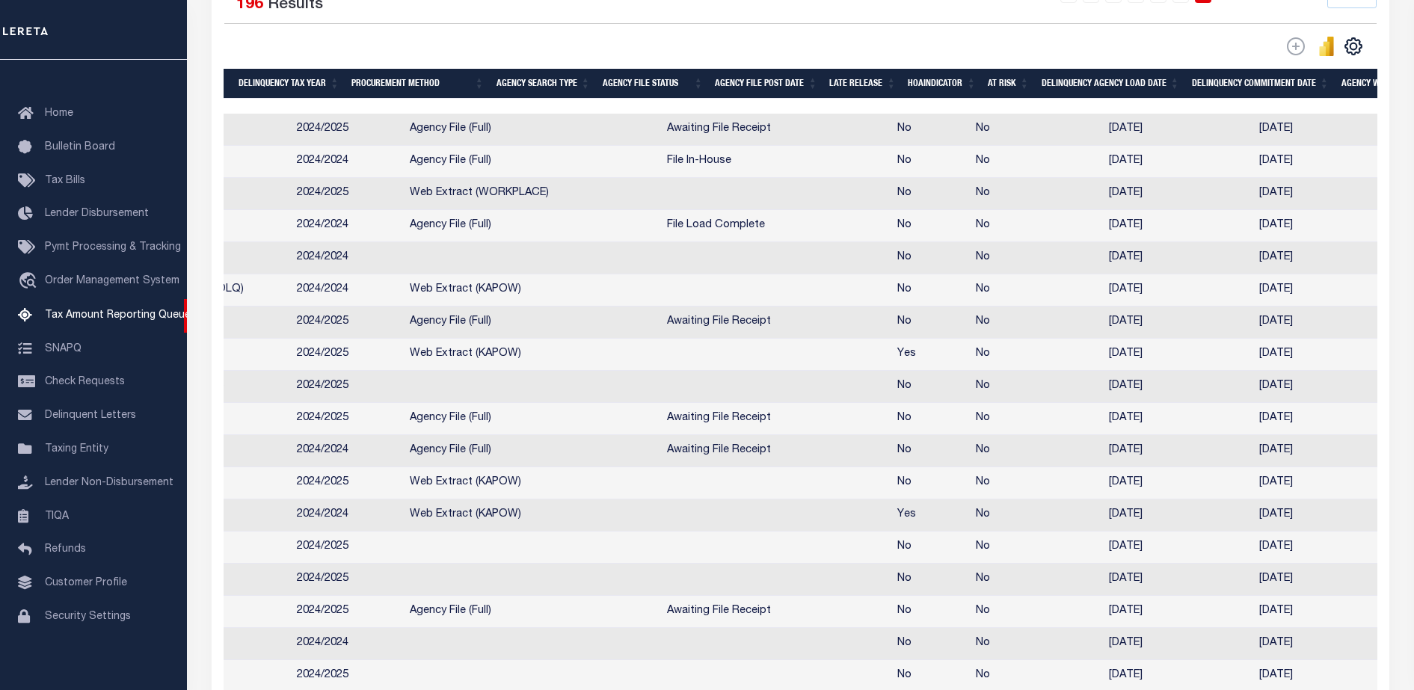
scroll to position [0, 0]
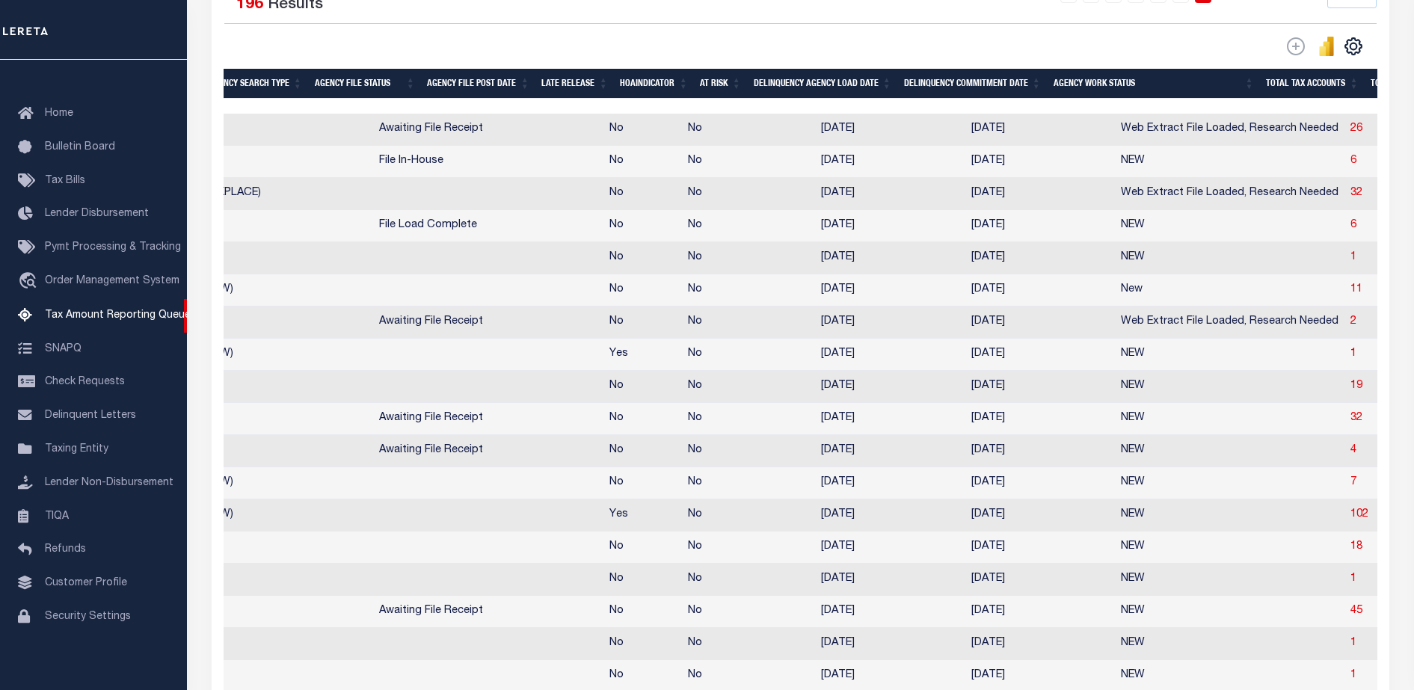
drag, startPoint x: 641, startPoint y: 204, endPoint x: 811, endPoint y: 223, distance: 170.7
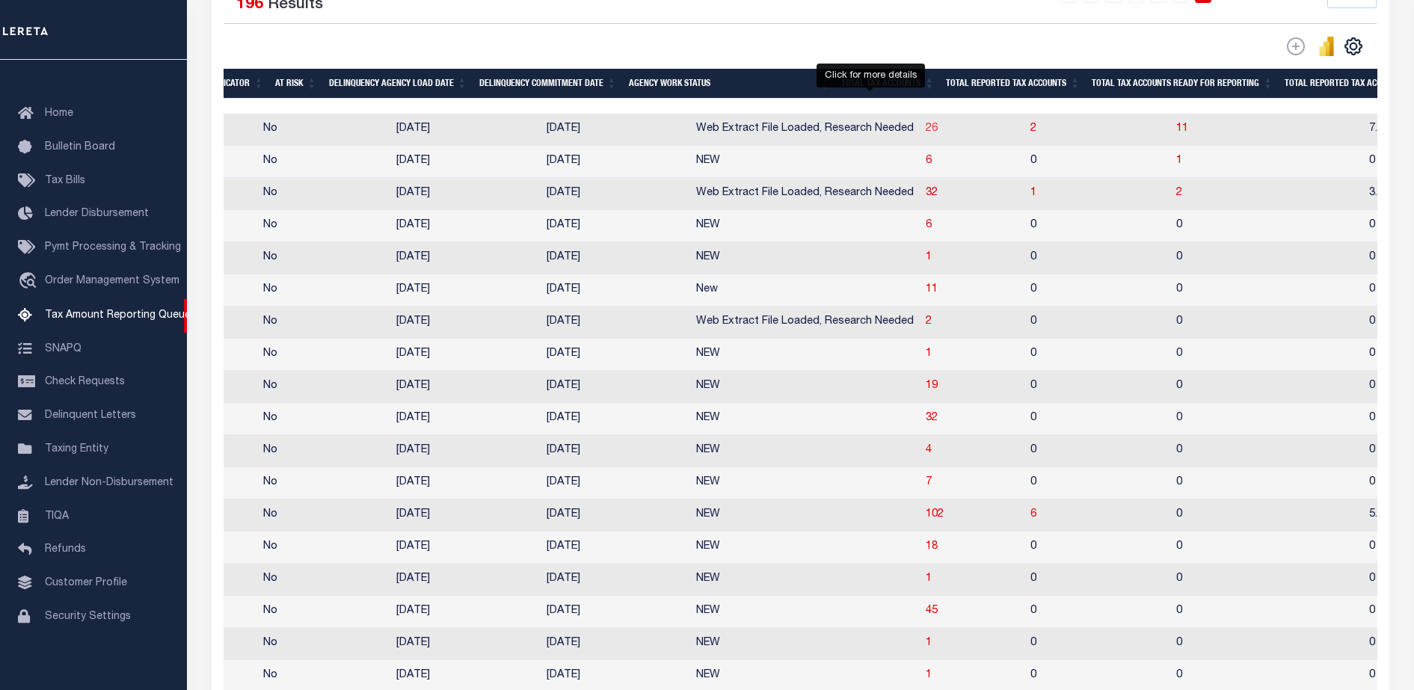
click at [926, 134] on span "26" at bounding box center [932, 128] width 12 height 10
select select
select select "100"
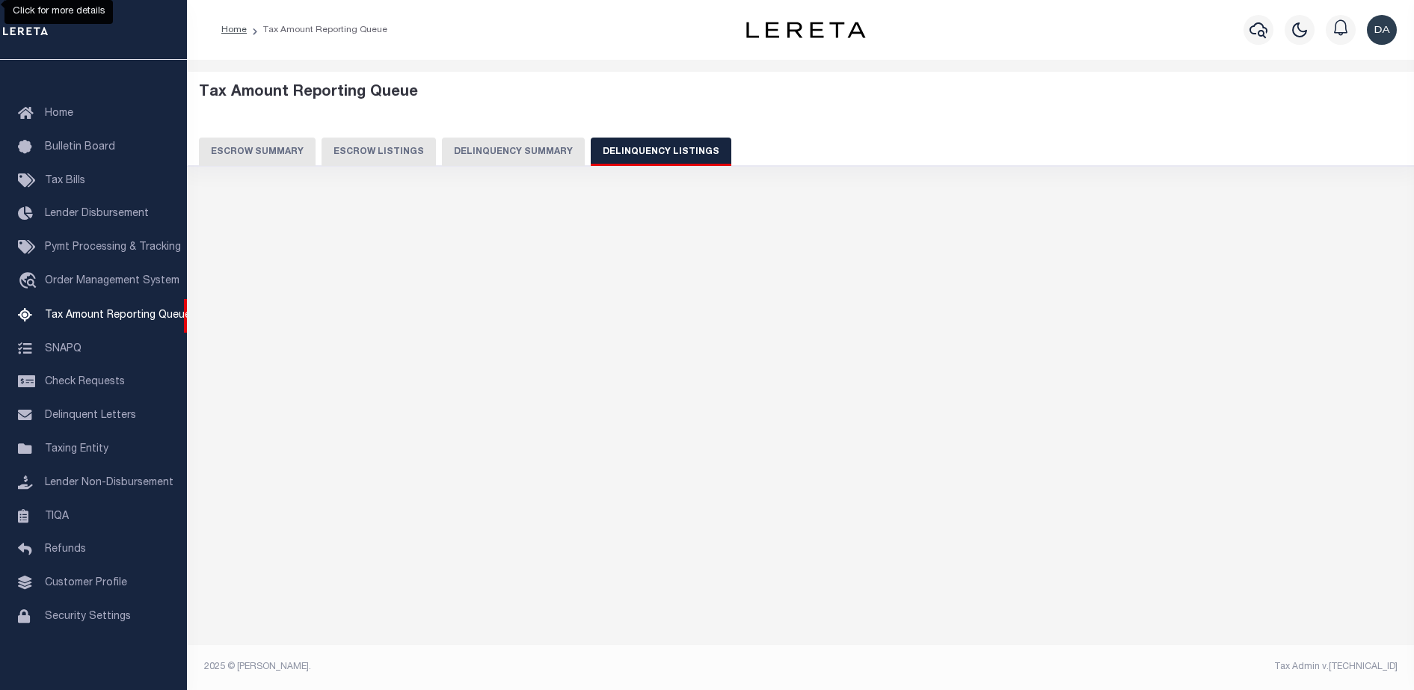
scroll to position [0, 0]
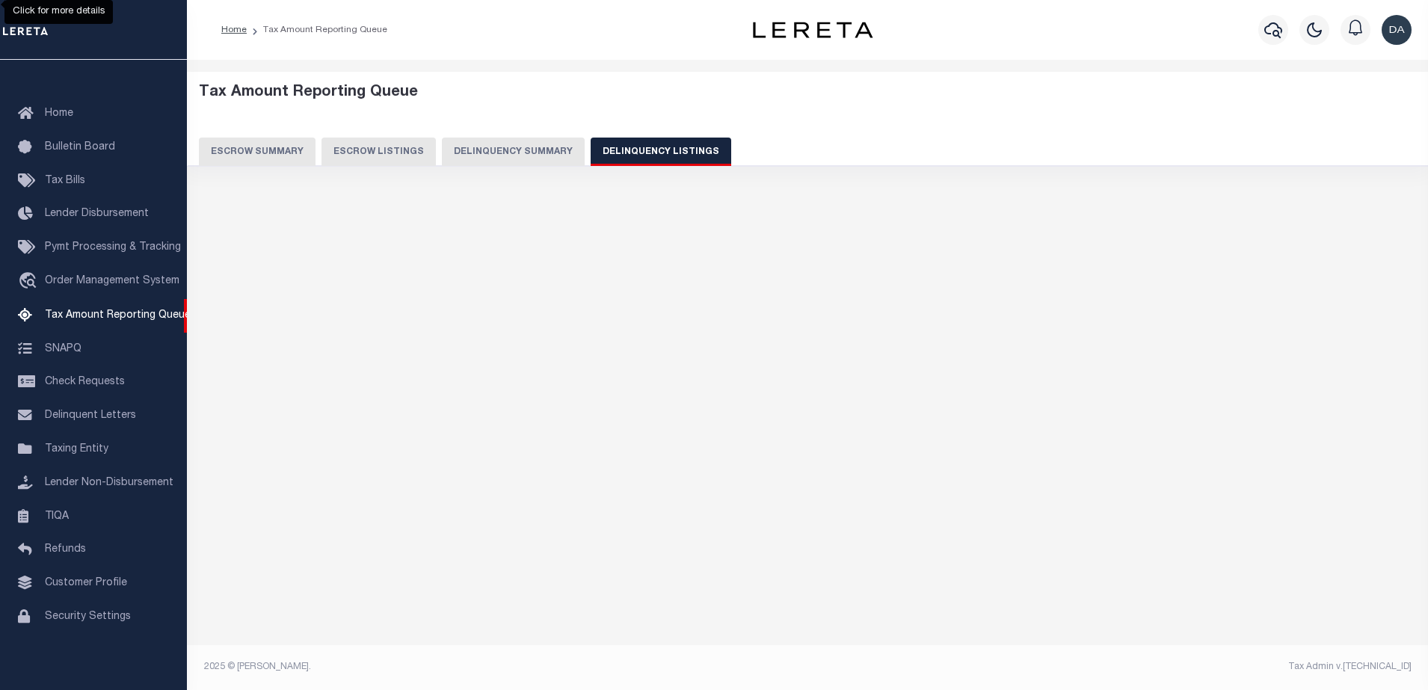
select select "100"
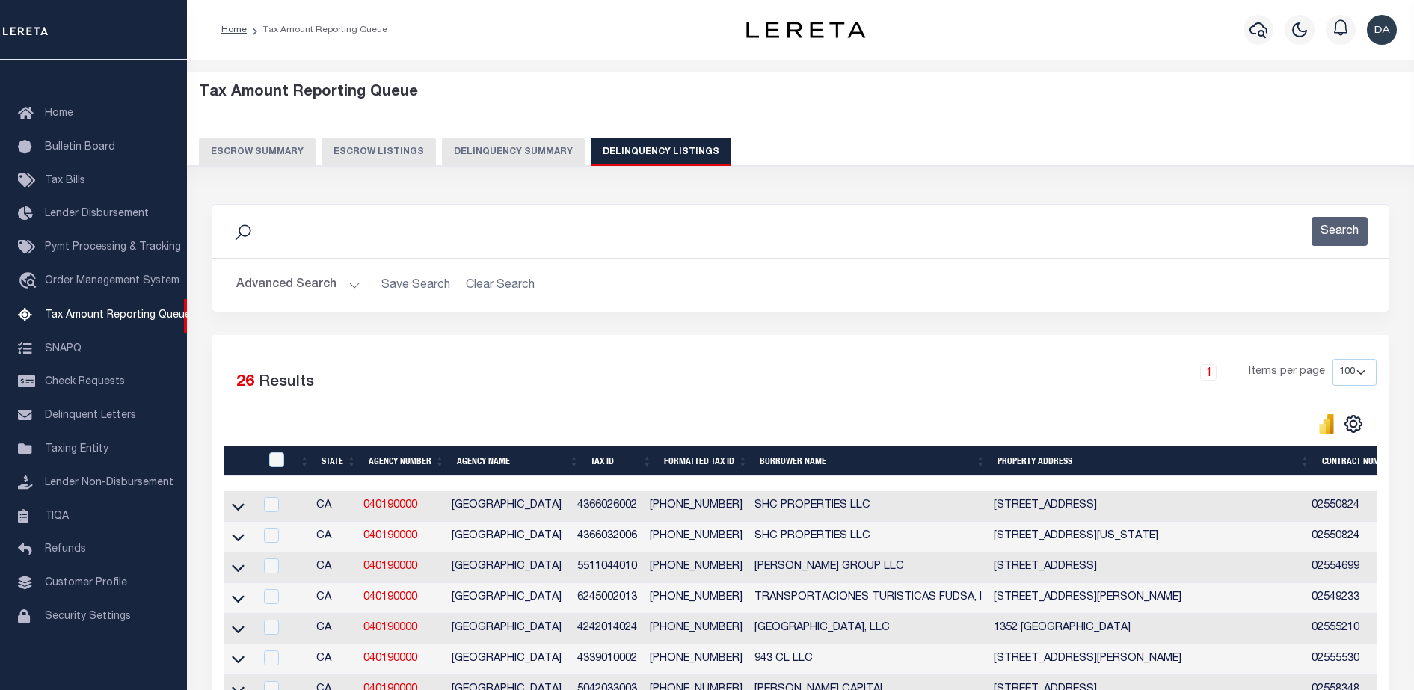
click at [270, 283] on button "Advanced Search" at bounding box center [298, 285] width 124 height 29
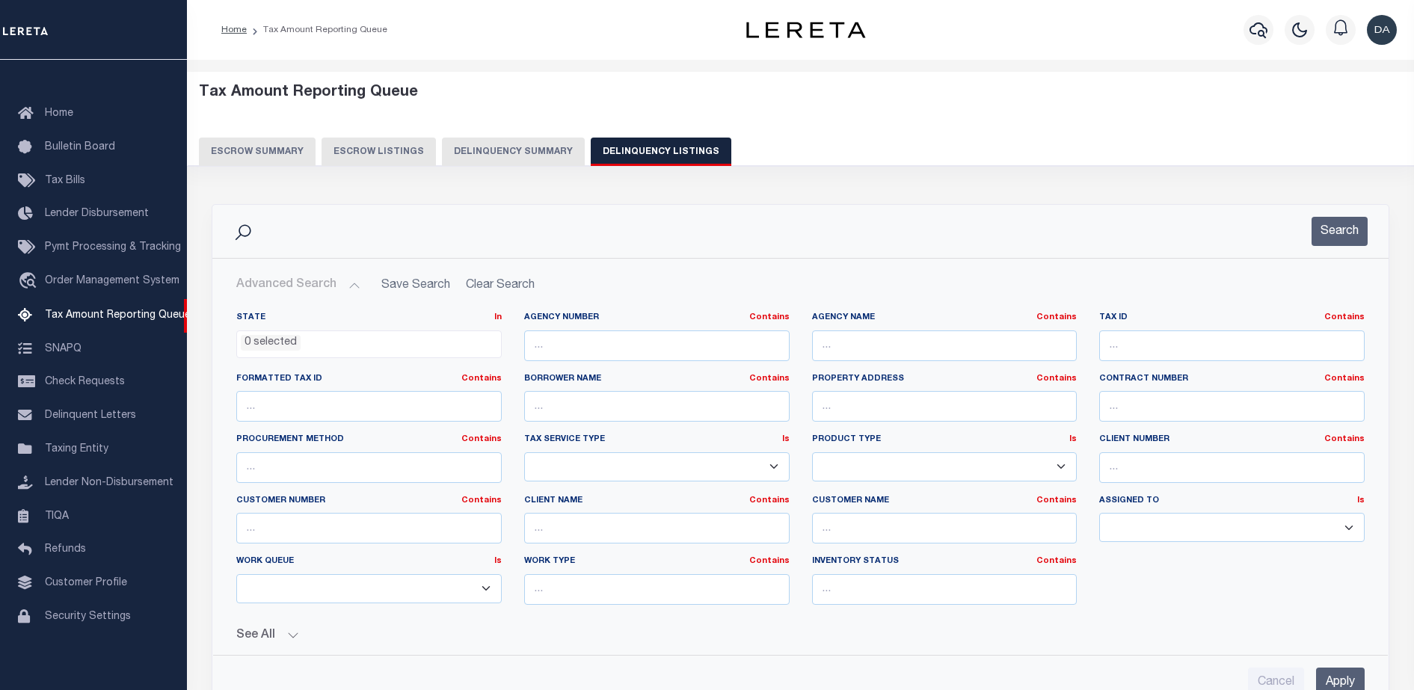
click at [494, 151] on button "Delinquency Summary" at bounding box center [513, 152] width 143 height 28
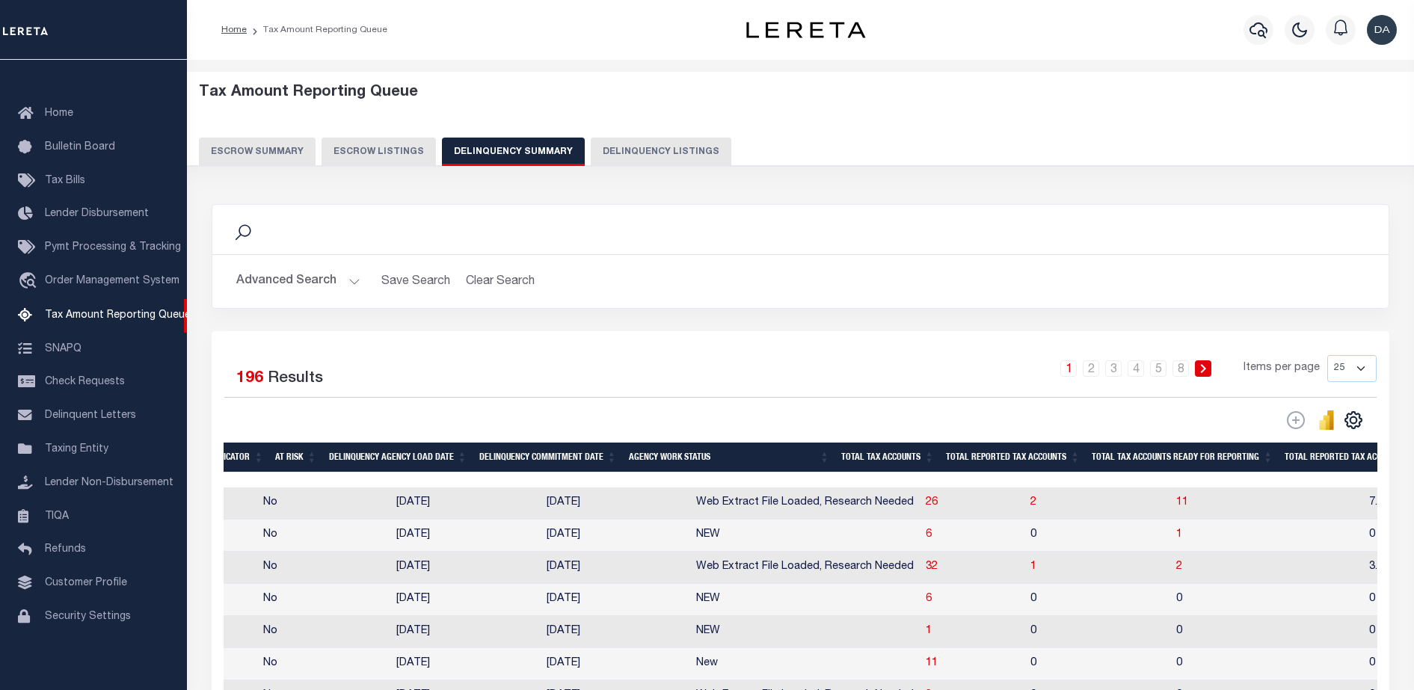
click at [294, 271] on button "Advanced Search" at bounding box center [298, 281] width 124 height 29
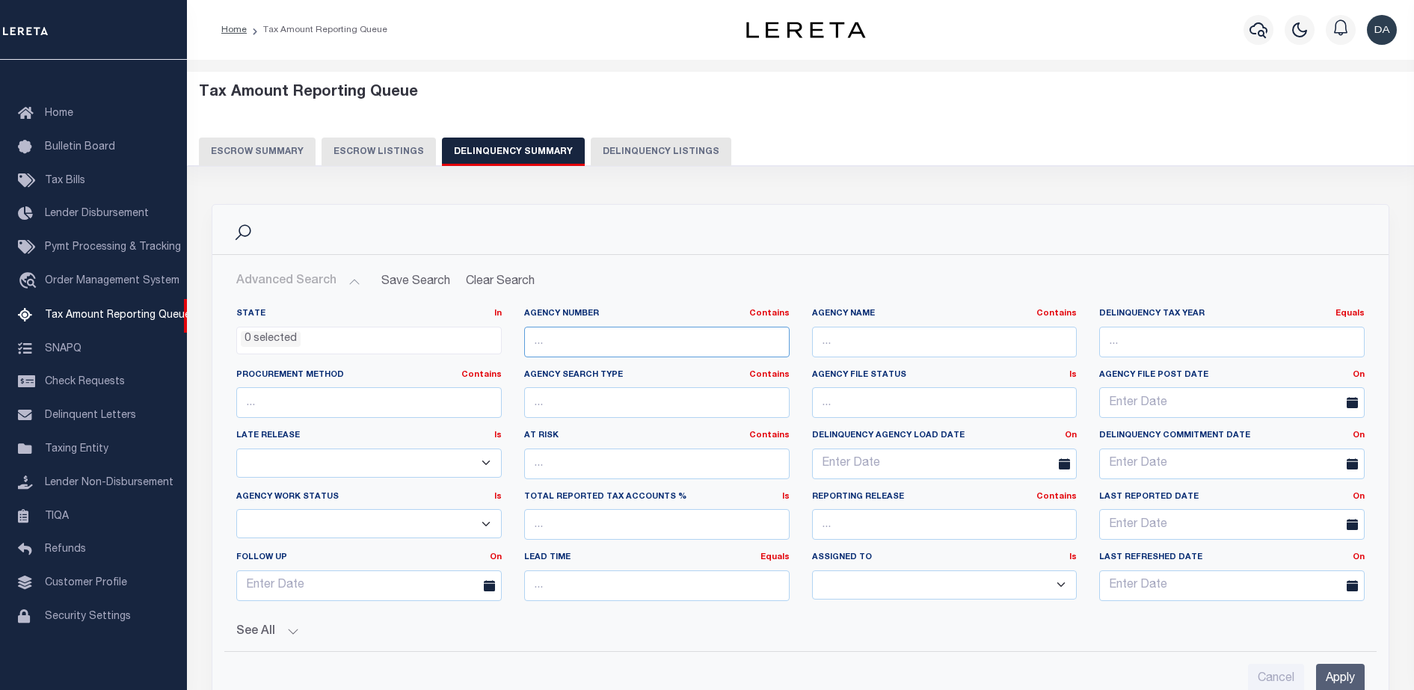
click at [638, 339] on input "text" at bounding box center [656, 342] width 265 height 31
paste input "040330000"
type input "040330000"
click at [1340, 674] on input "Apply" at bounding box center [1340, 679] width 49 height 31
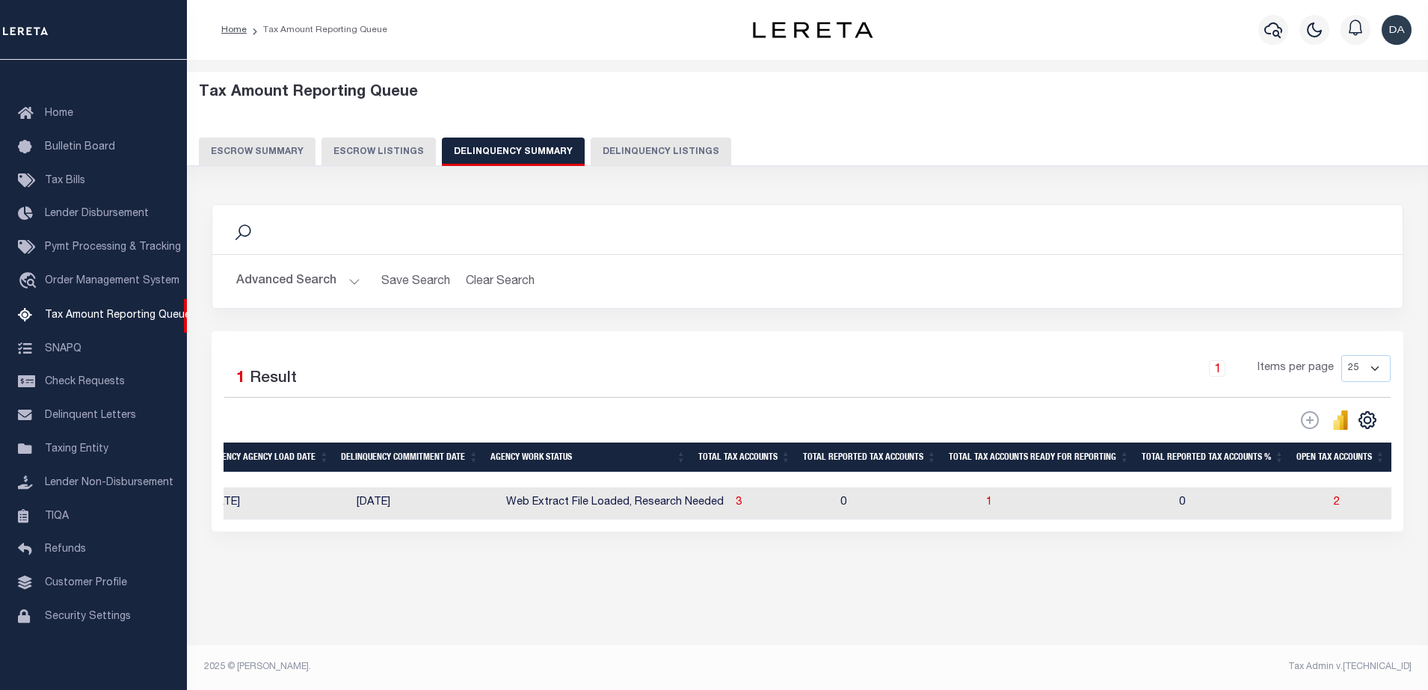
click at [730, 502] on td "3" at bounding box center [782, 503] width 105 height 32
checkbox input "true"
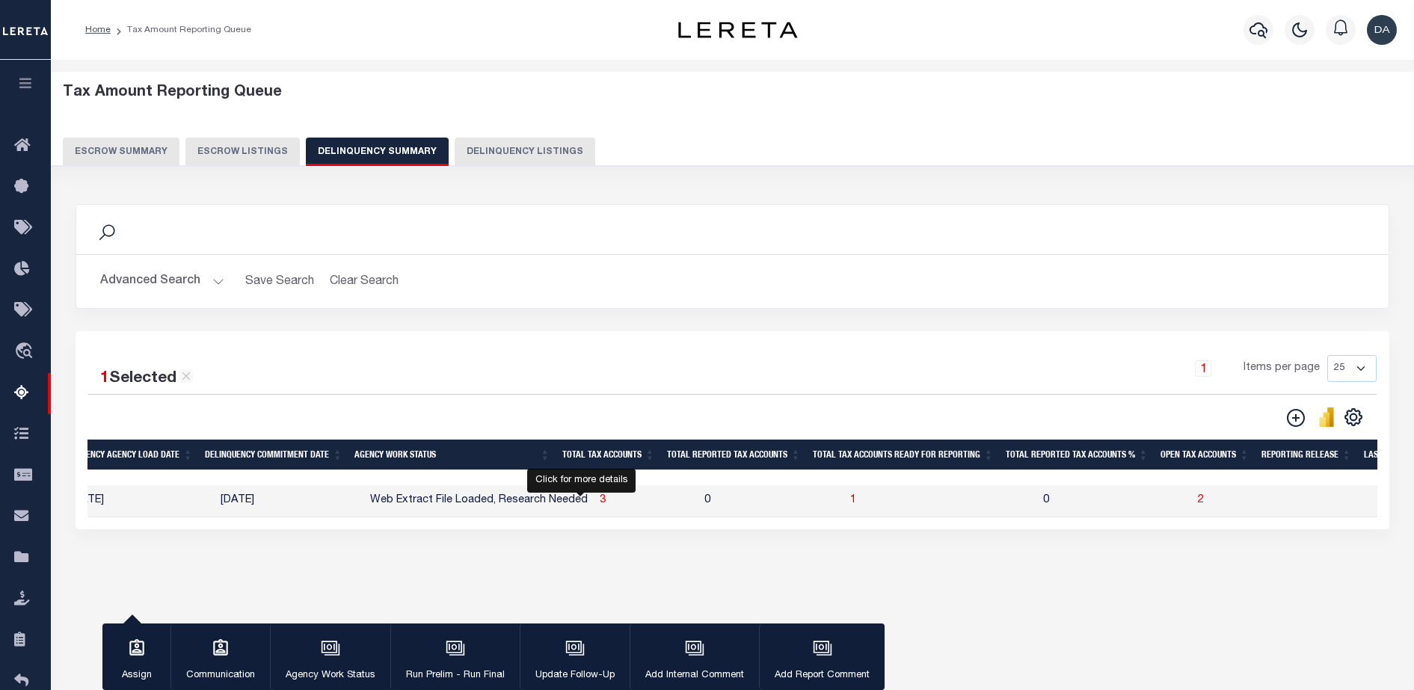
click at [600, 505] on span "3" at bounding box center [603, 500] width 6 height 10
select select "100"
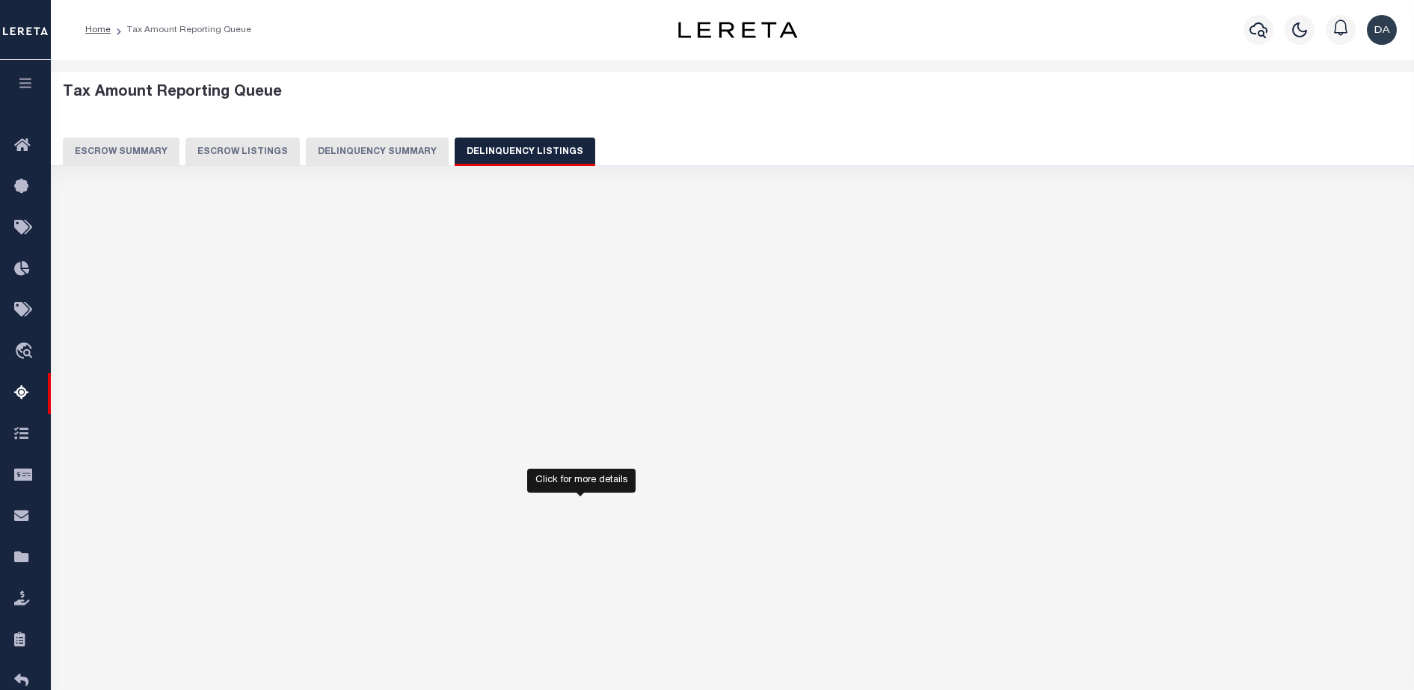
select select "100"
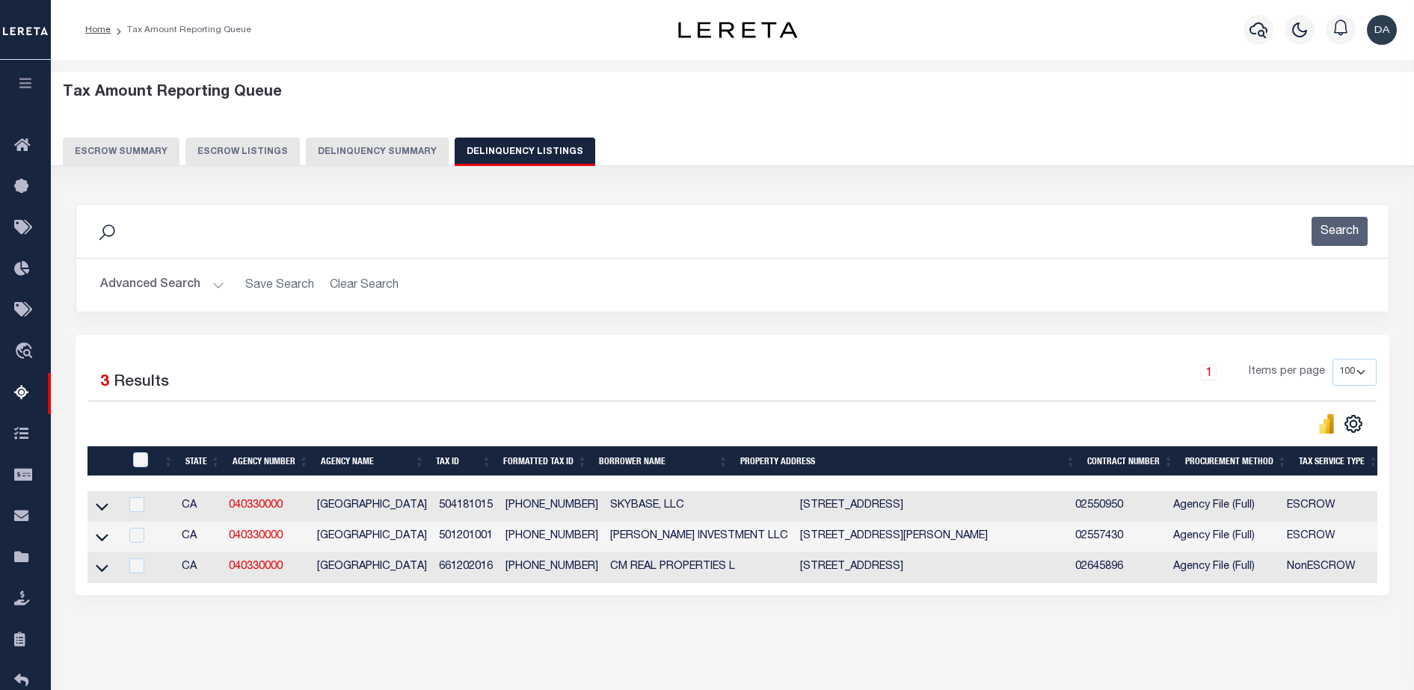
click at [111, 506] on td at bounding box center [103, 506] width 33 height 31
checkbox input "true"
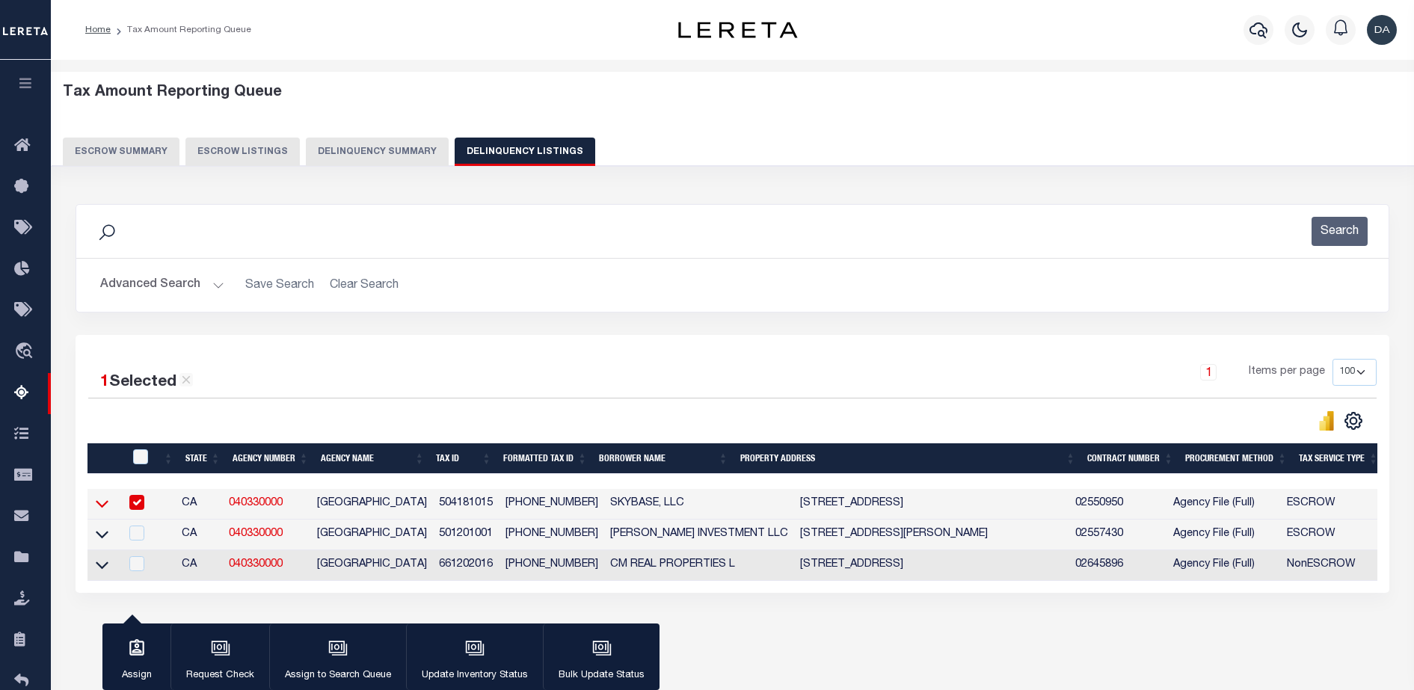
click at [103, 508] on icon at bounding box center [102, 504] width 13 height 7
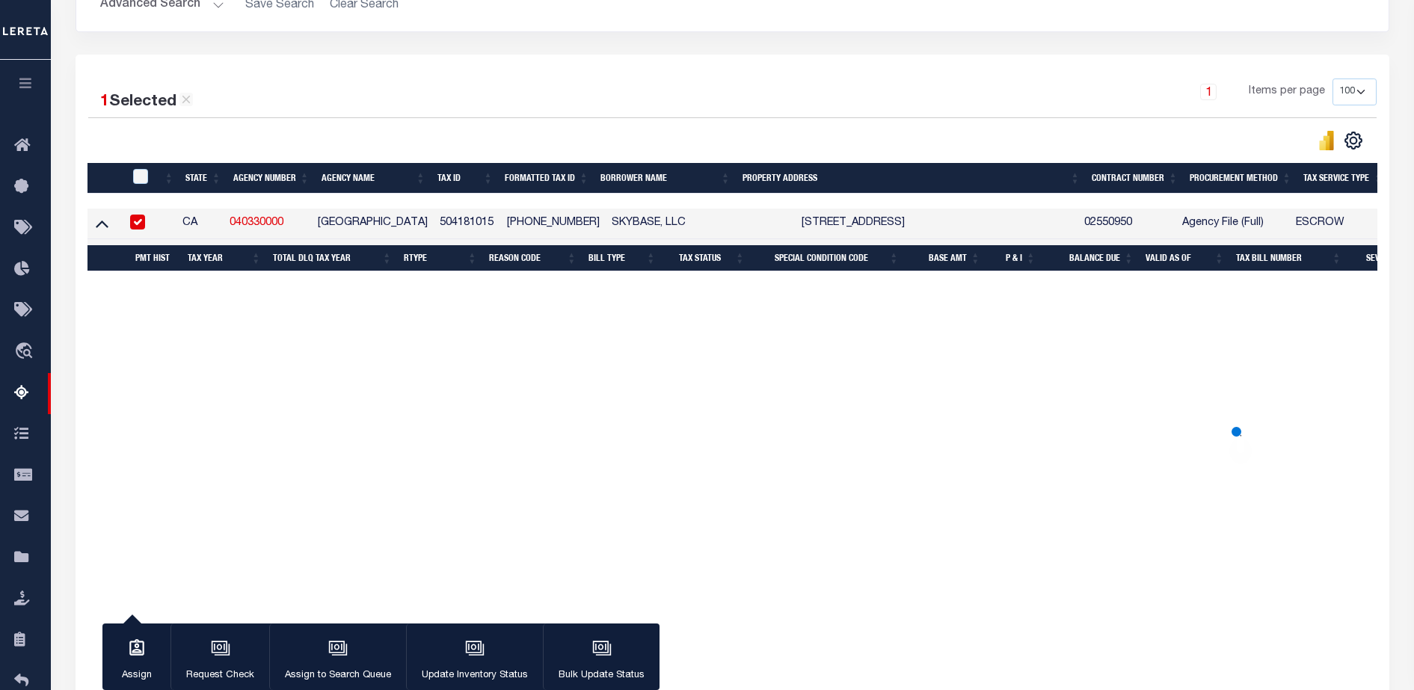
scroll to position [130, 0]
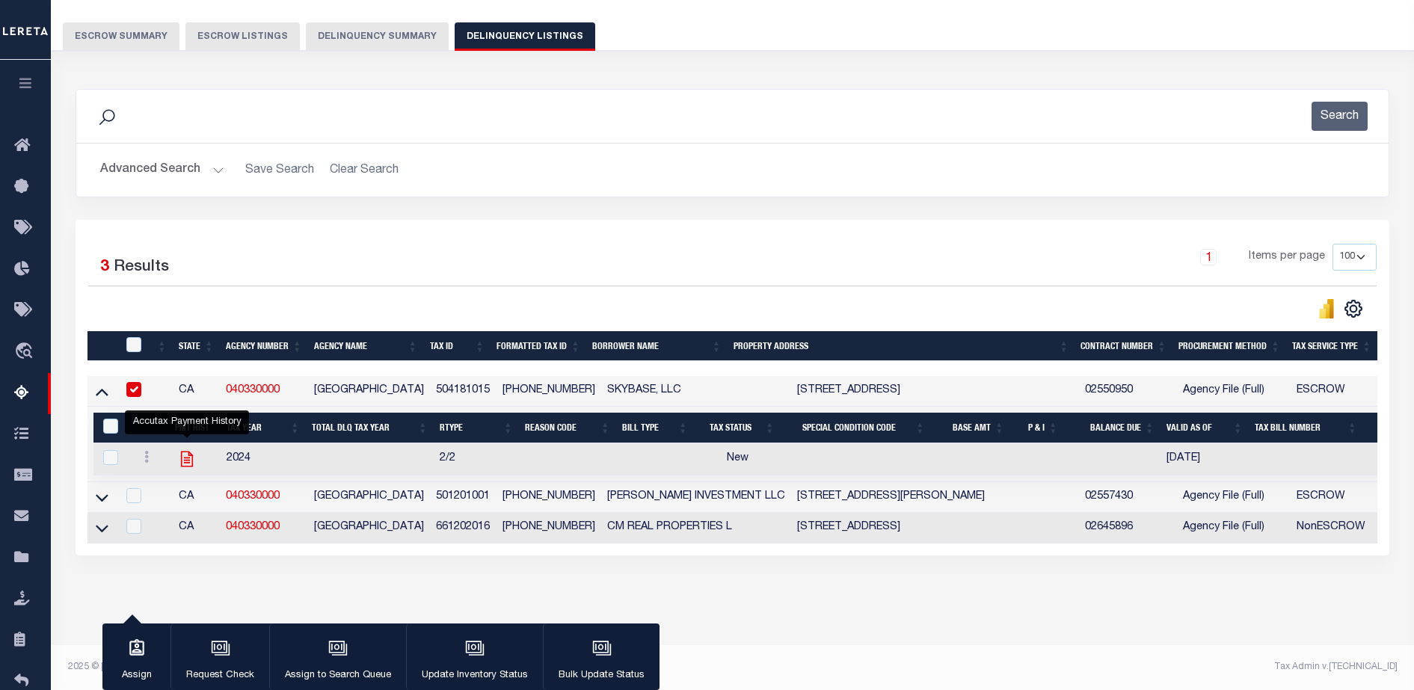
click at [186, 450] on icon "" at bounding box center [186, 458] width 19 height 19
checkbox input "true"
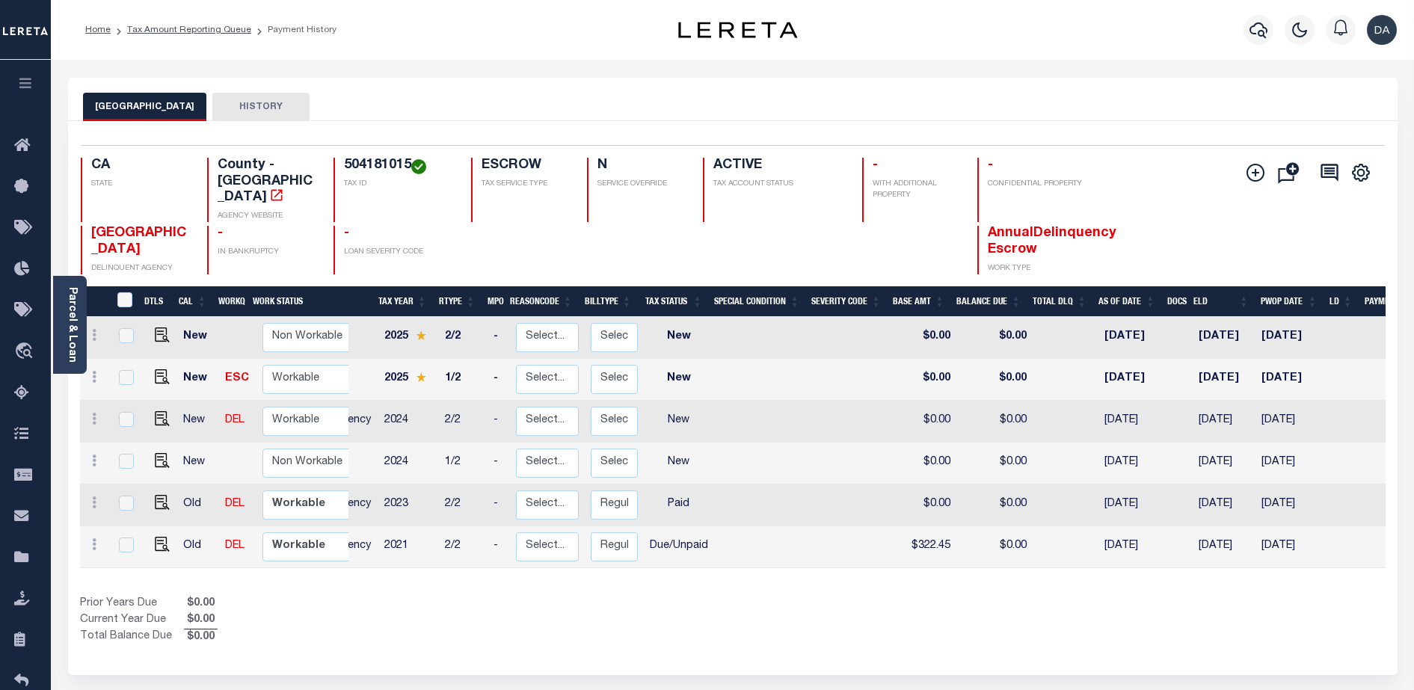
scroll to position [0, 38]
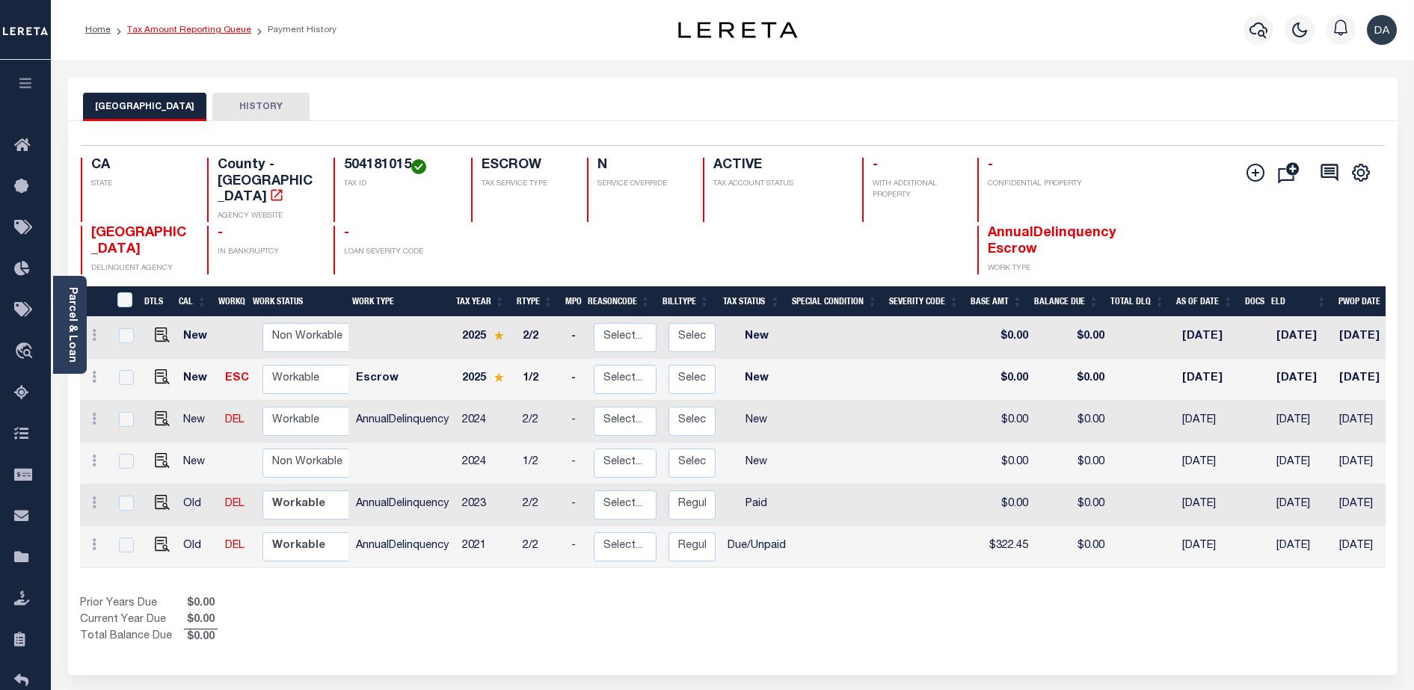
click at [153, 34] on link "Tax Amount Reporting Queue" at bounding box center [189, 29] width 124 height 9
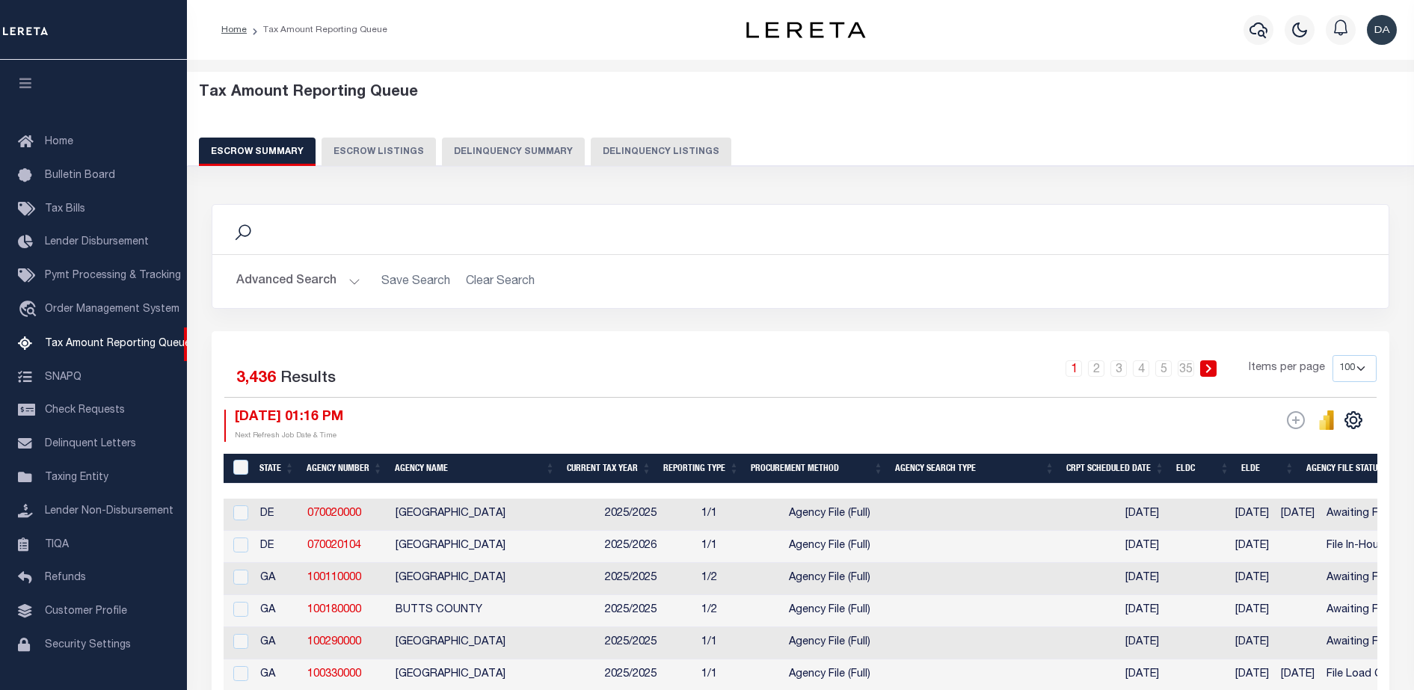
select select "100"
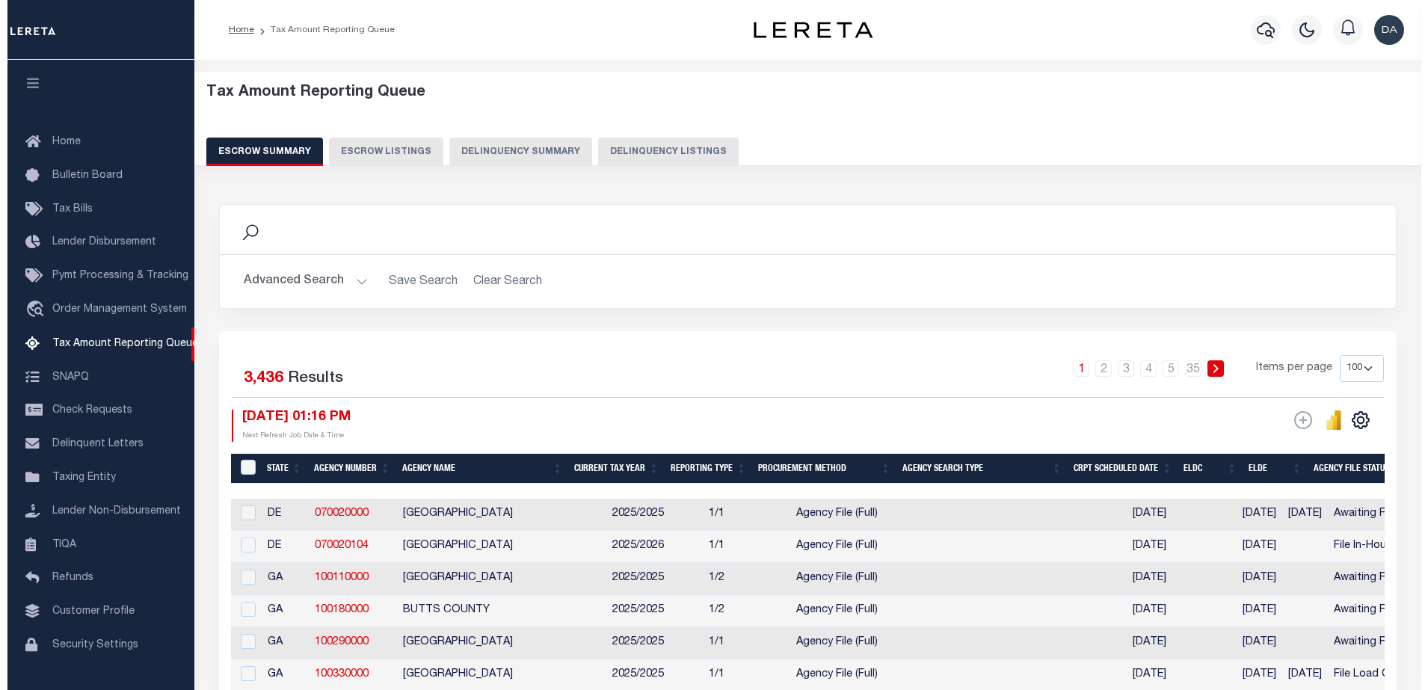
scroll to position [24, 0]
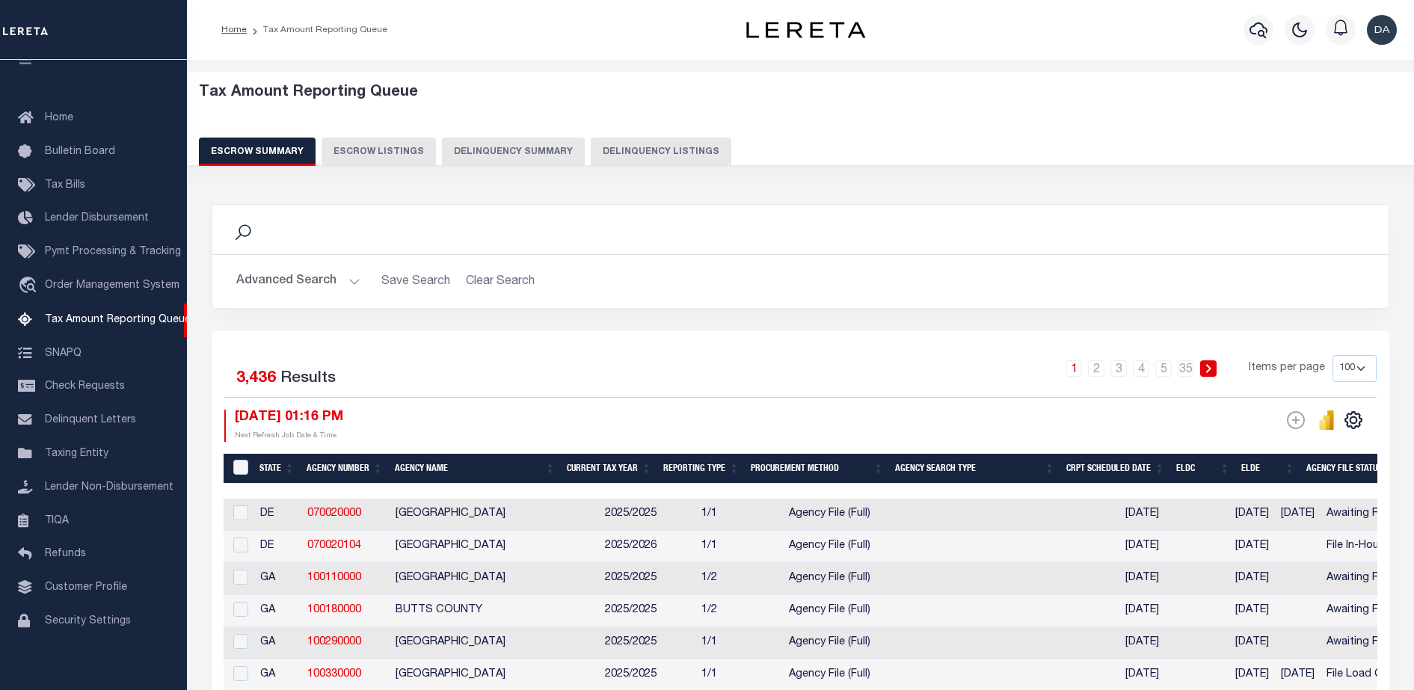
click at [484, 153] on button "Delinquency Summary" at bounding box center [513, 152] width 143 height 28
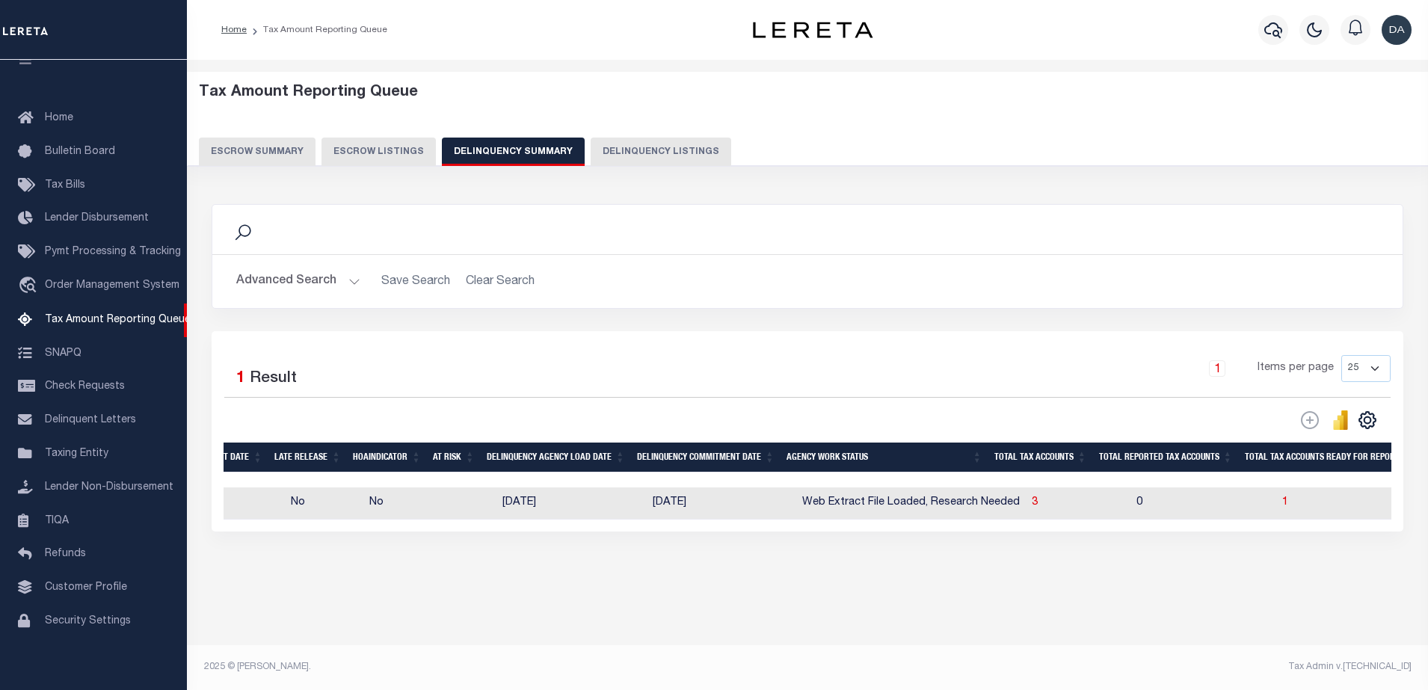
scroll to position [0, 0]
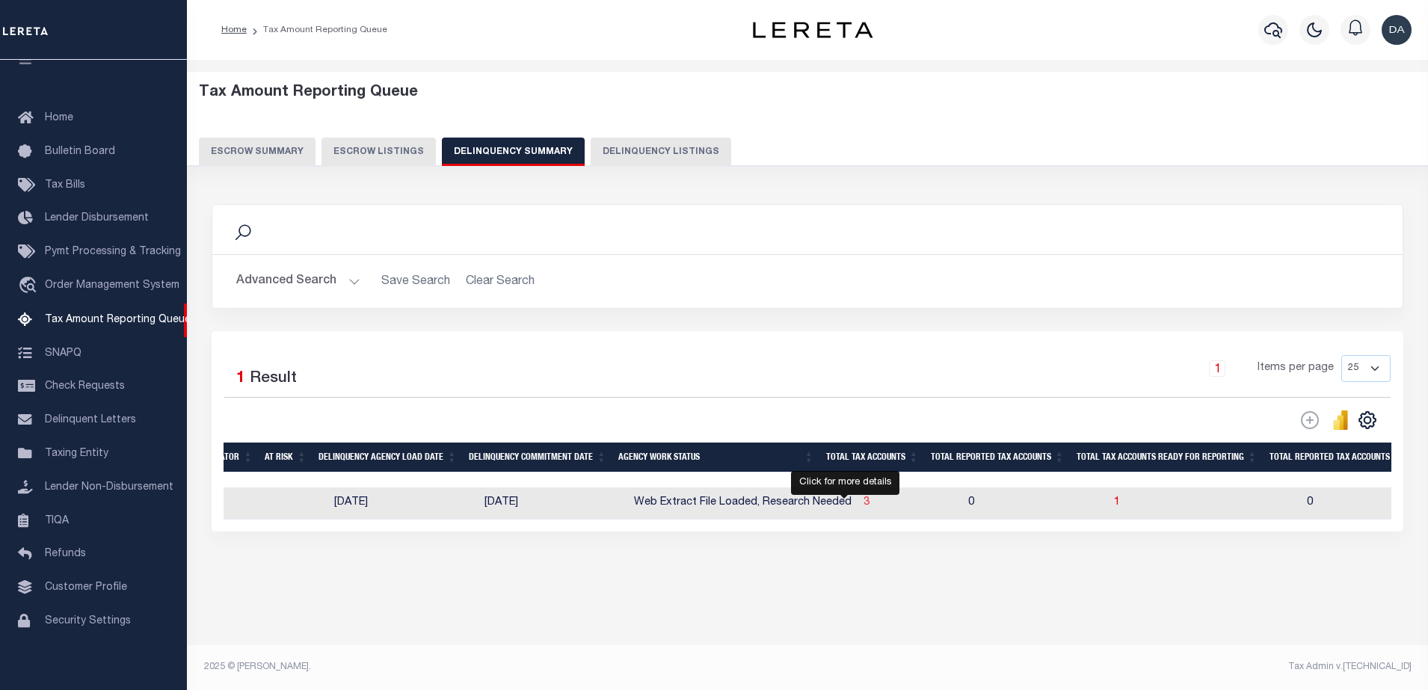
click at [864, 503] on span "3" at bounding box center [867, 502] width 6 height 10
select select "100"
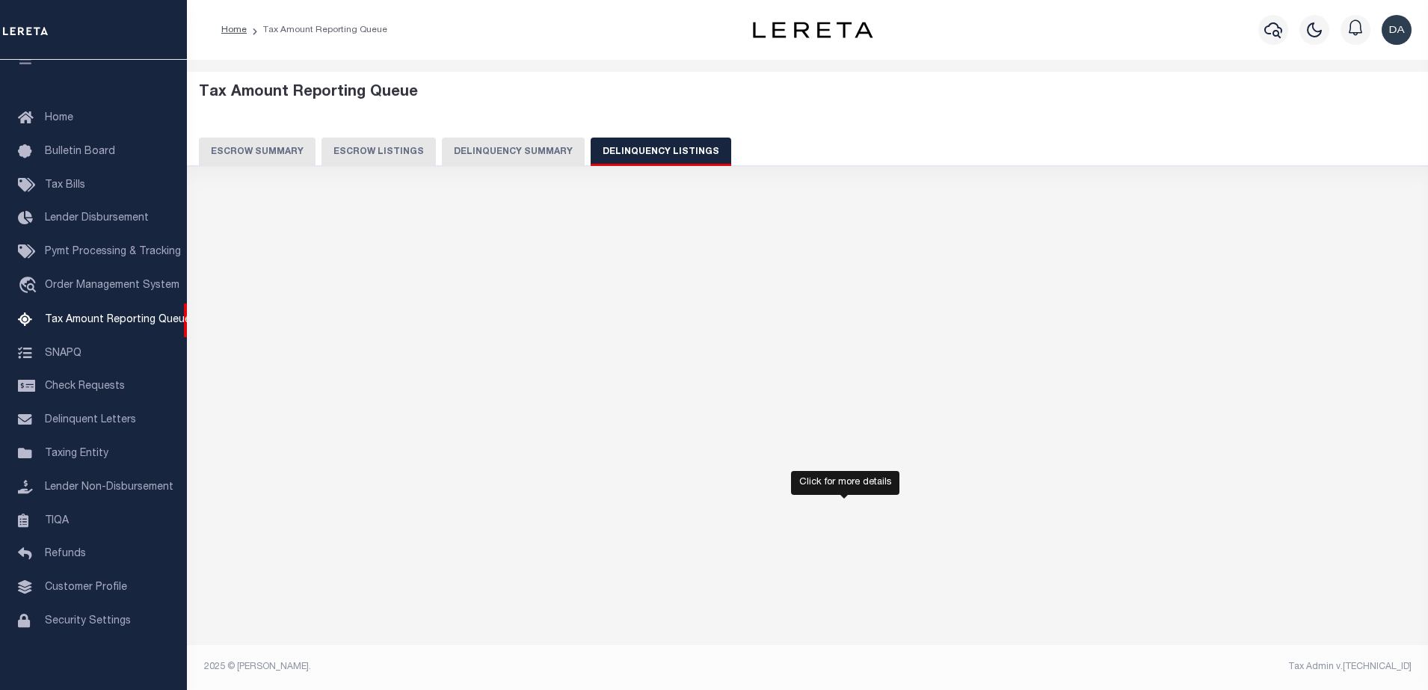
select select "100"
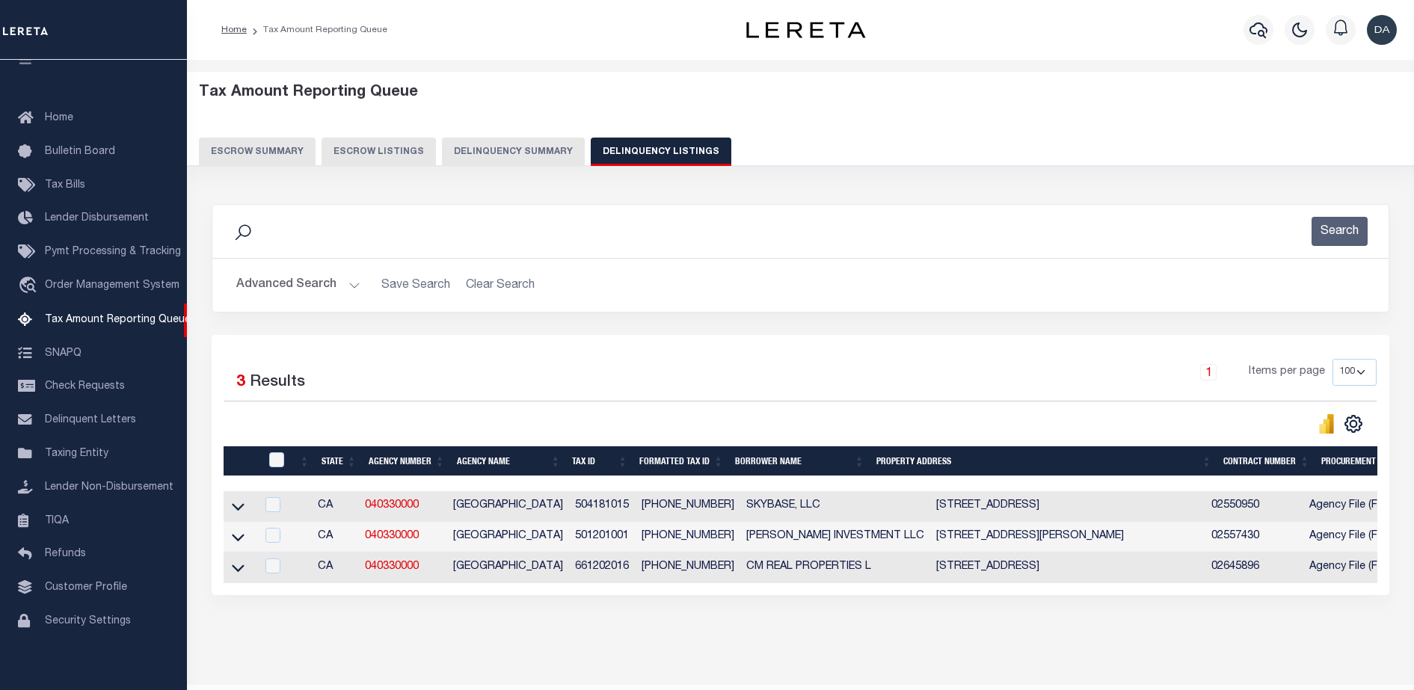
click at [506, 143] on button "Delinquency Summary" at bounding box center [513, 152] width 143 height 28
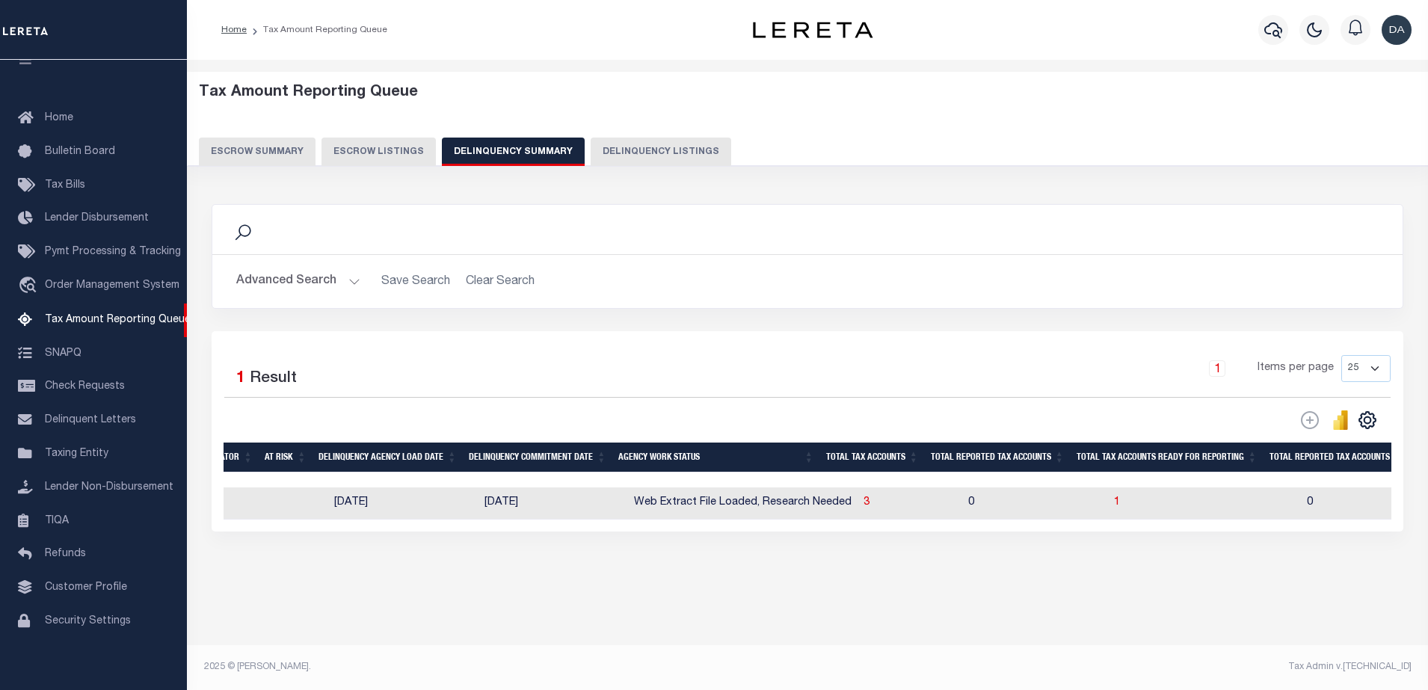
click at [343, 288] on button "Advanced Search" at bounding box center [298, 281] width 124 height 29
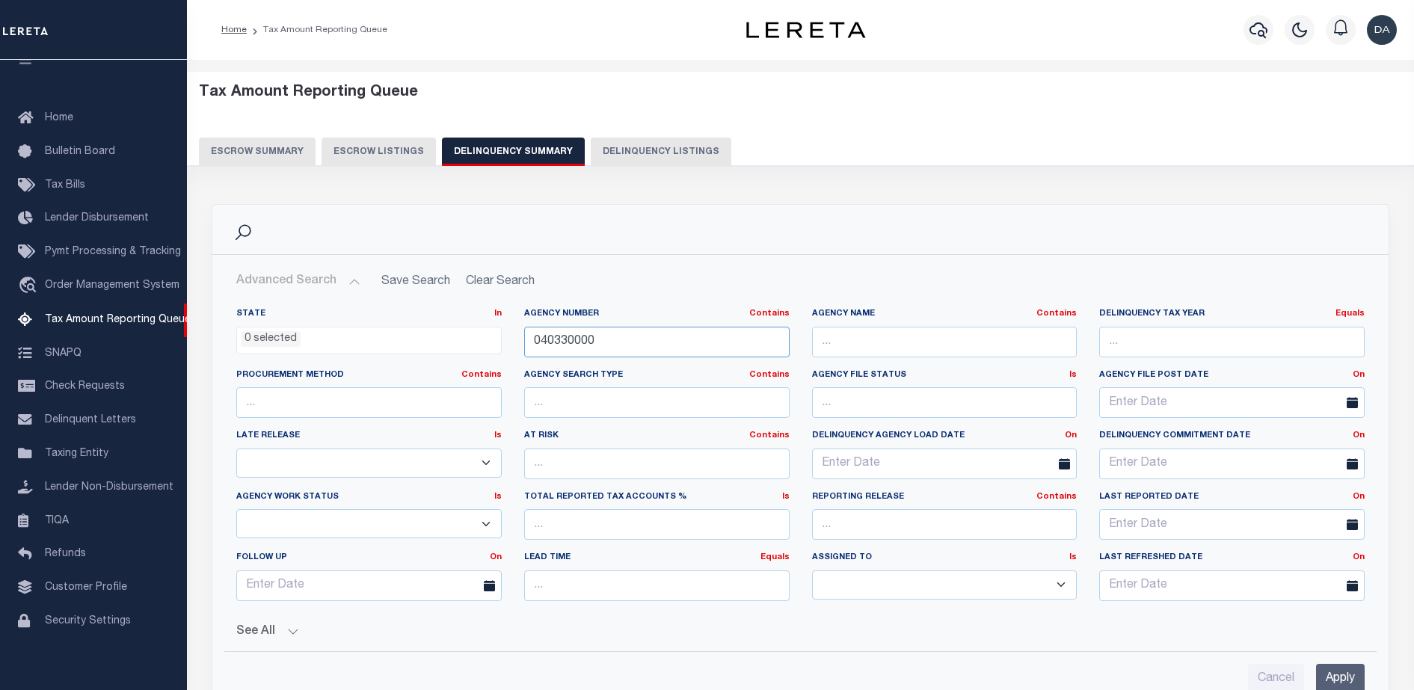
click at [653, 332] on input "040330000" at bounding box center [656, 342] width 265 height 31
paste input "310311803"
type input "310311803"
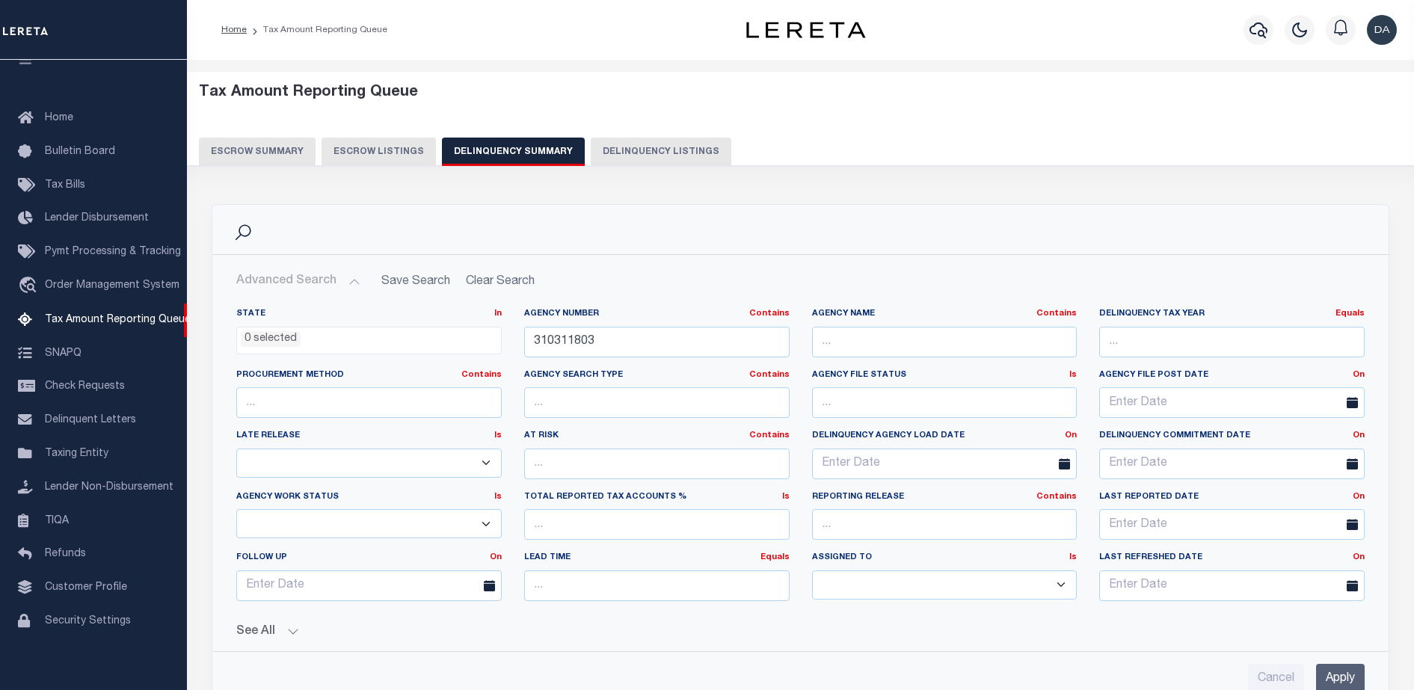
click at [1359, 677] on input "Apply" at bounding box center [1340, 679] width 49 height 31
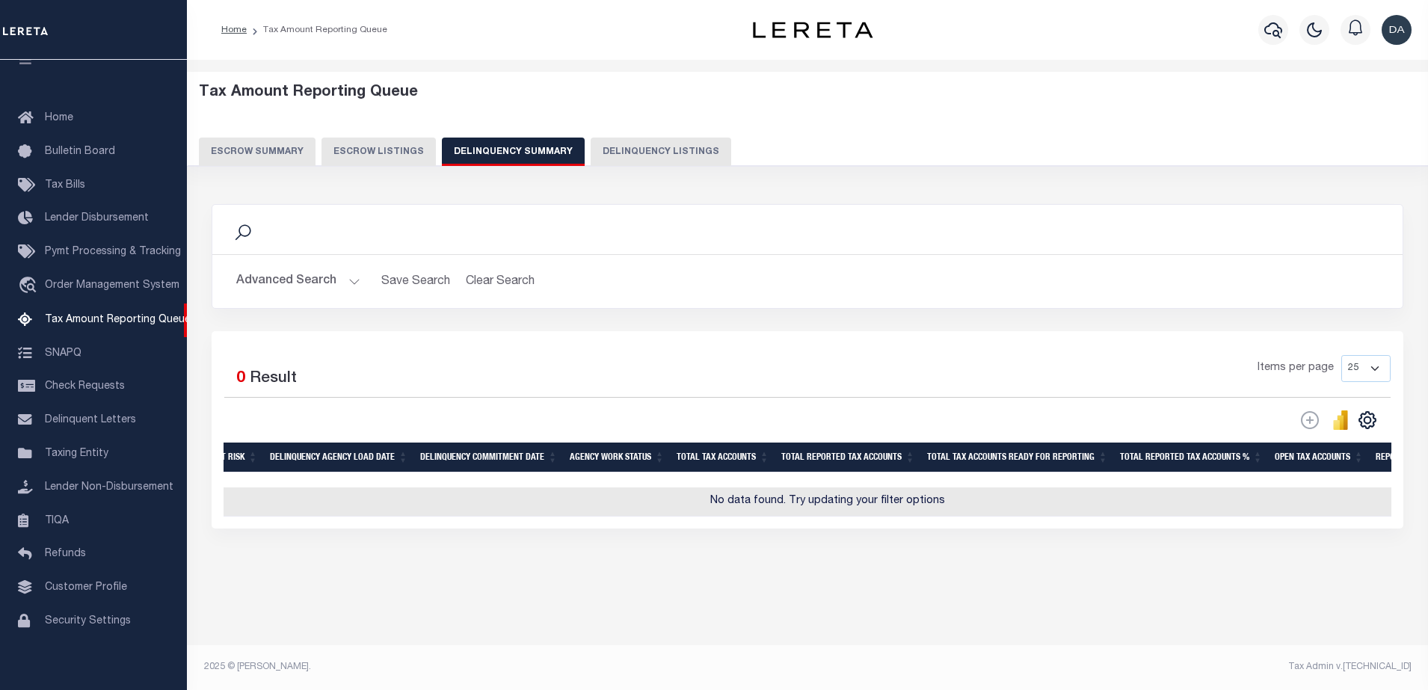
click at [306, 273] on button "Advanced Search" at bounding box center [298, 281] width 124 height 29
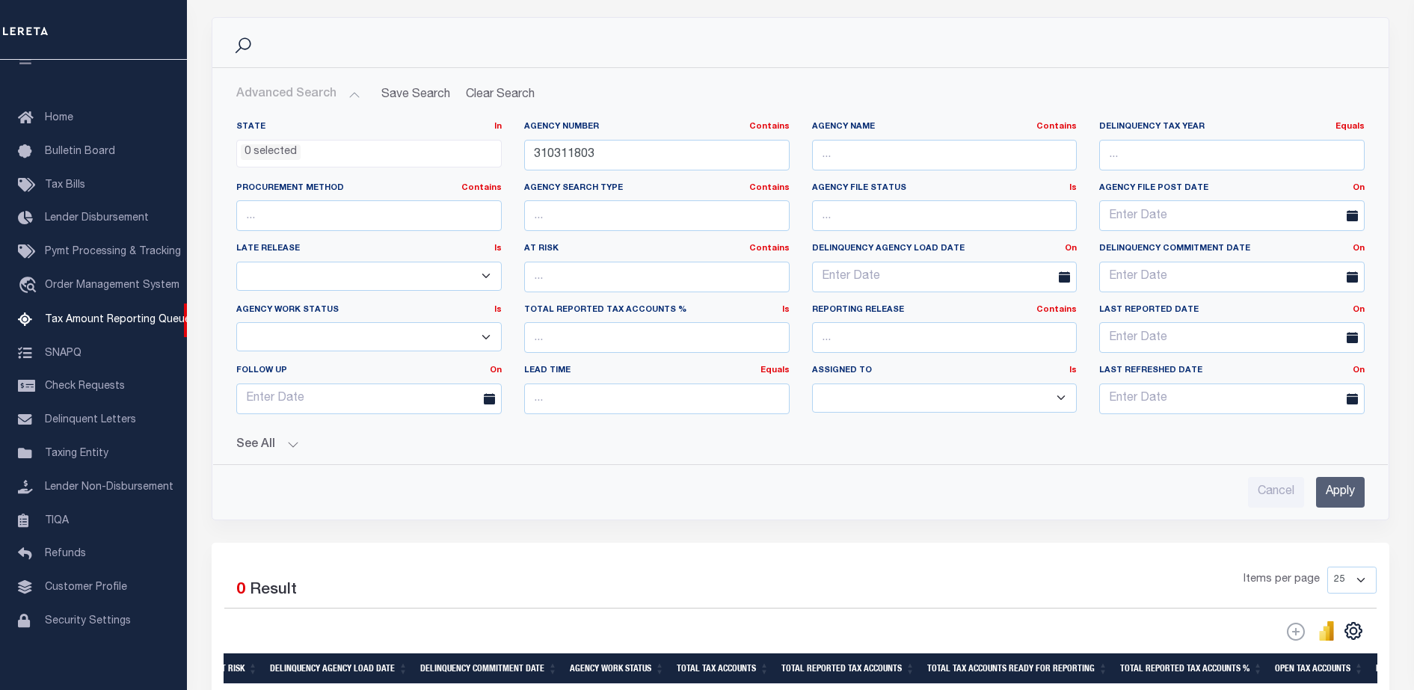
scroll to position [280, 0]
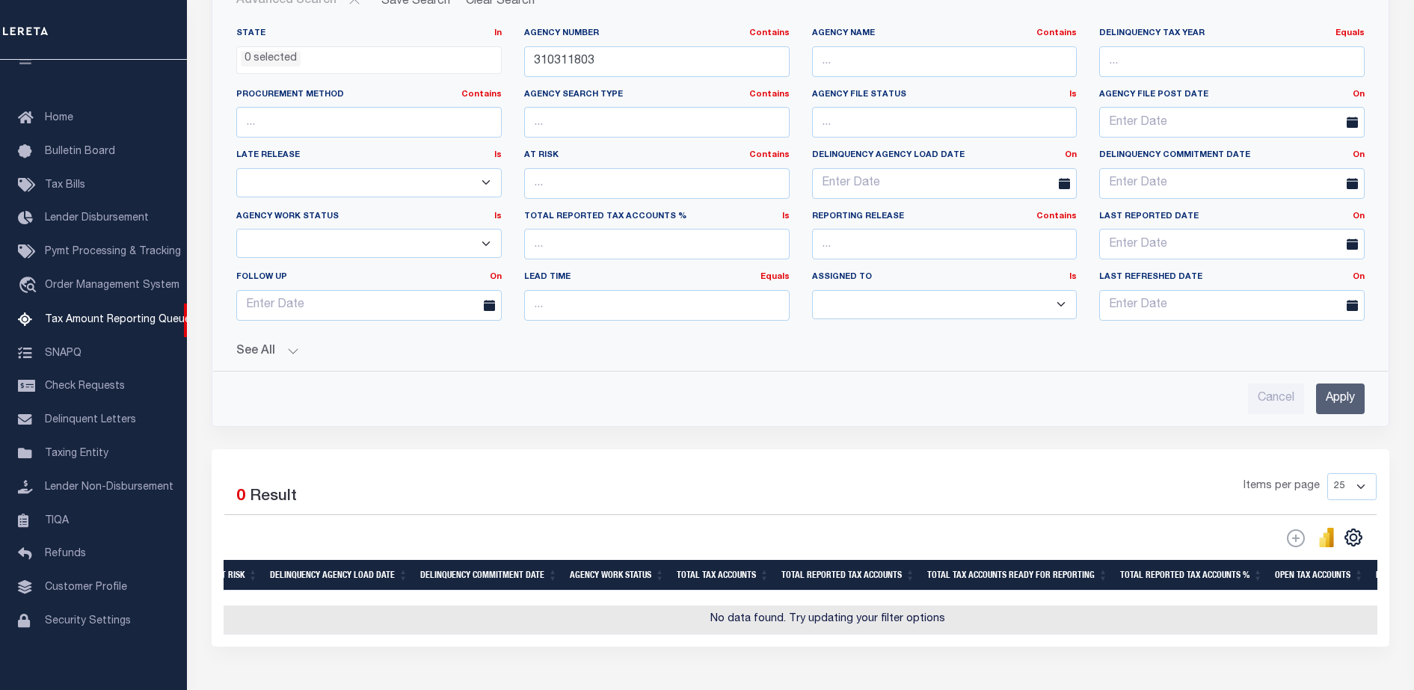
click at [267, 343] on div "See All Work Queue Is Is Contains --ALL-- Delinquent Is" at bounding box center [800, 346] width 1128 height 26
click at [276, 347] on button "See All" at bounding box center [800, 352] width 1128 height 14
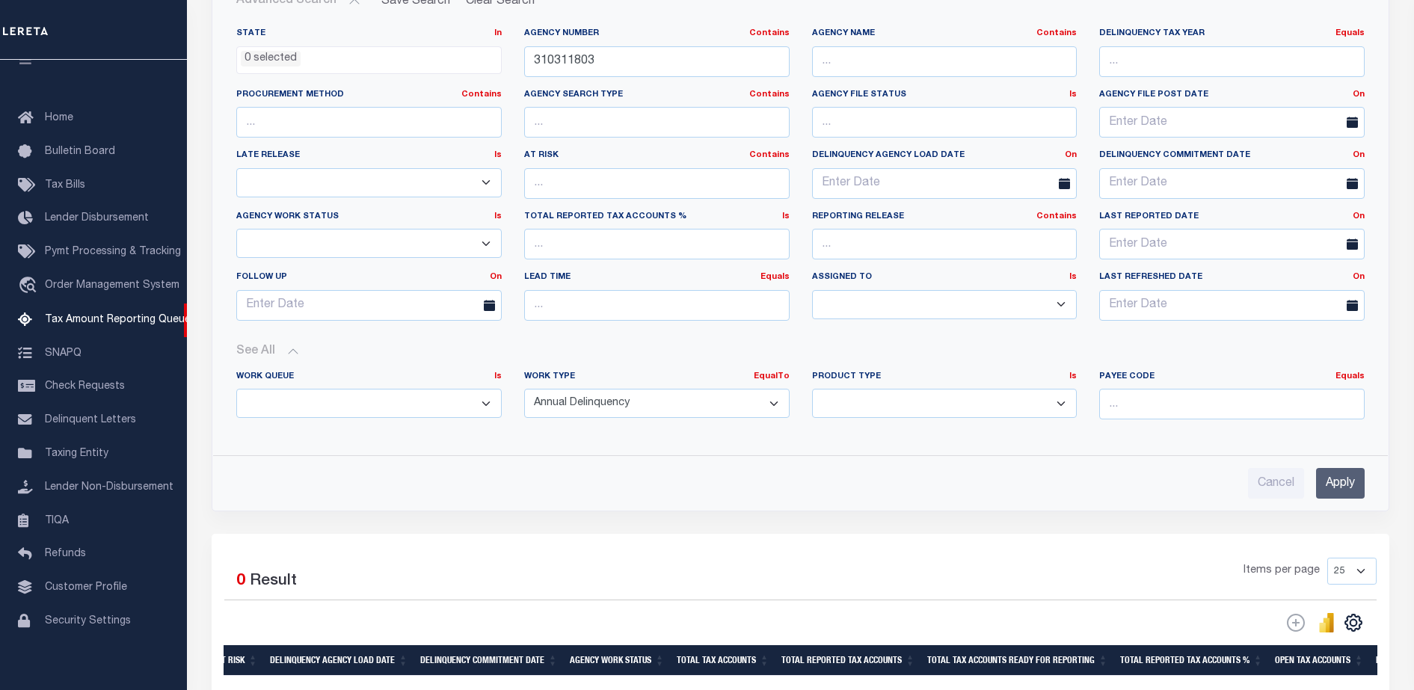
click at [276, 347] on button "See All" at bounding box center [800, 352] width 1128 height 14
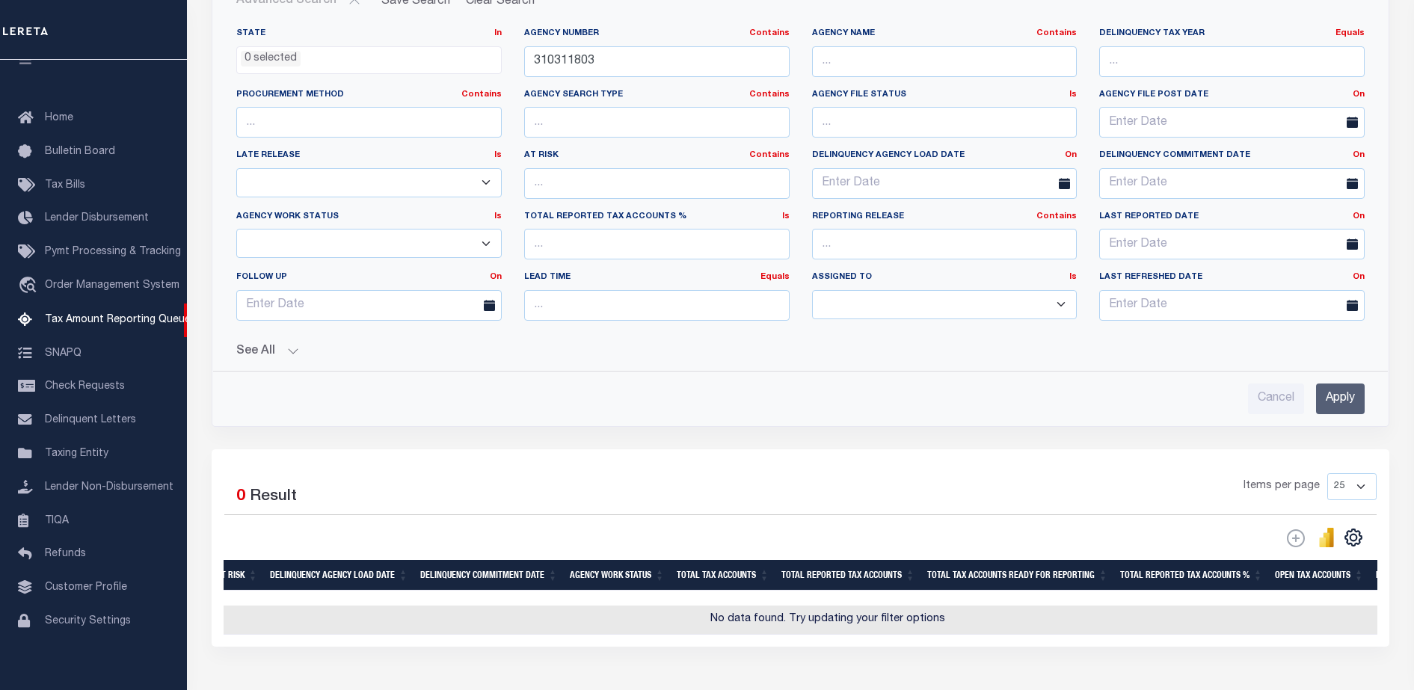
click at [289, 351] on button "See All" at bounding box center [800, 352] width 1128 height 14
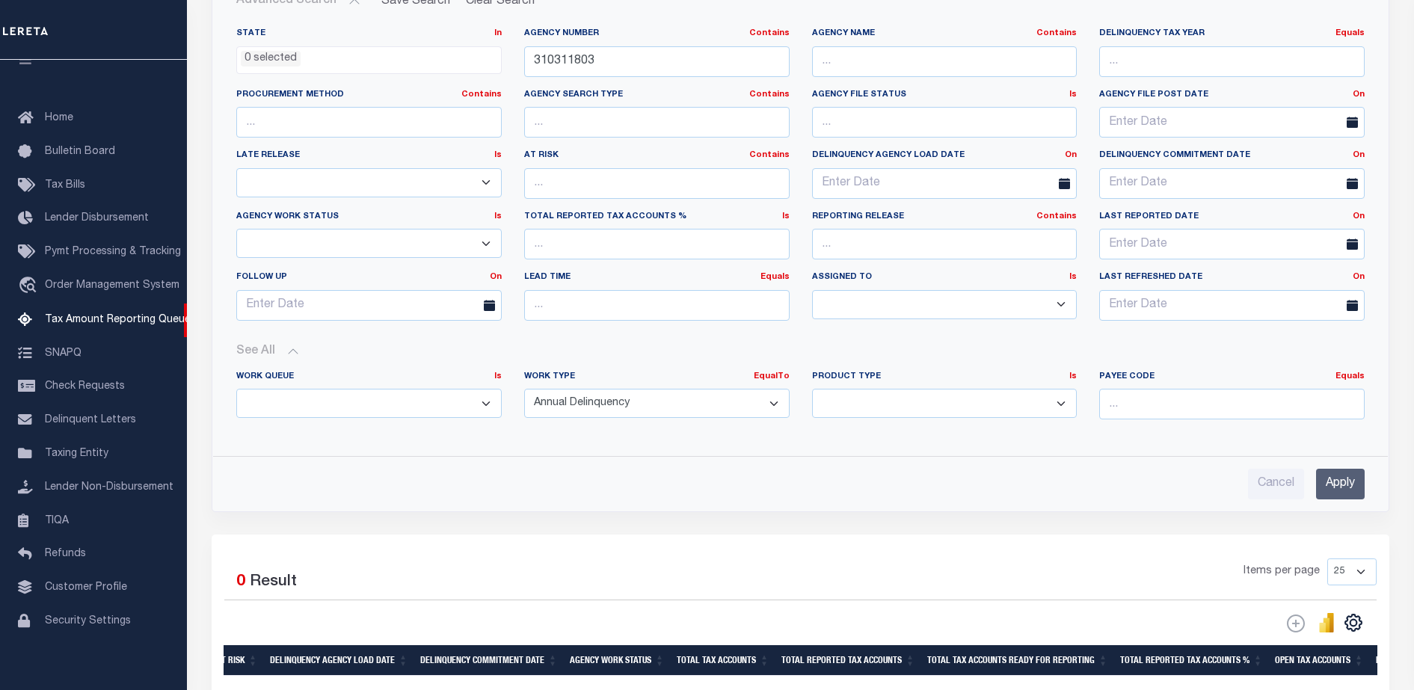
click at [653, 406] on select "Annual Delinquency Back Search Payment Status Check DTRACK" at bounding box center [656, 403] width 265 height 29
select select
click at [524, 389] on select "Annual Delinquency Back Search Payment Status Check DTRACK" at bounding box center [656, 403] width 265 height 29
click at [1343, 474] on input "Apply" at bounding box center [1340, 483] width 49 height 31
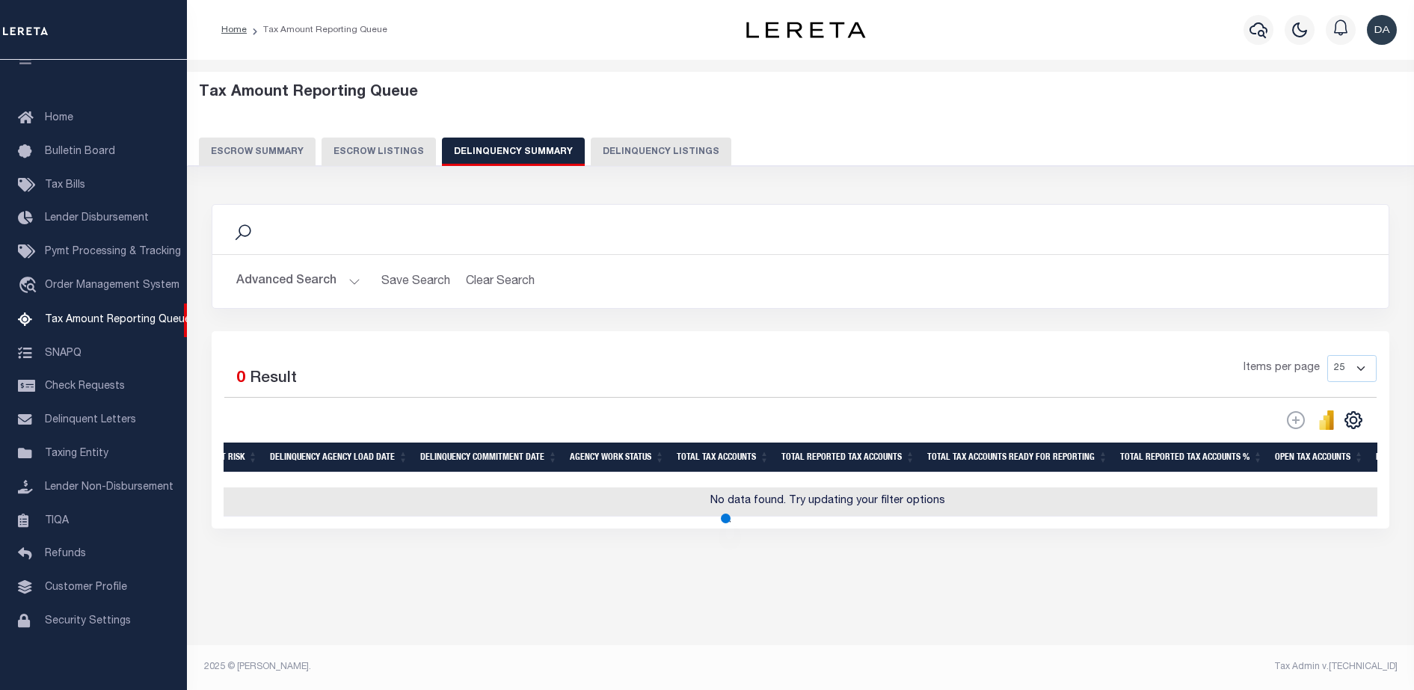
scroll to position [0, 0]
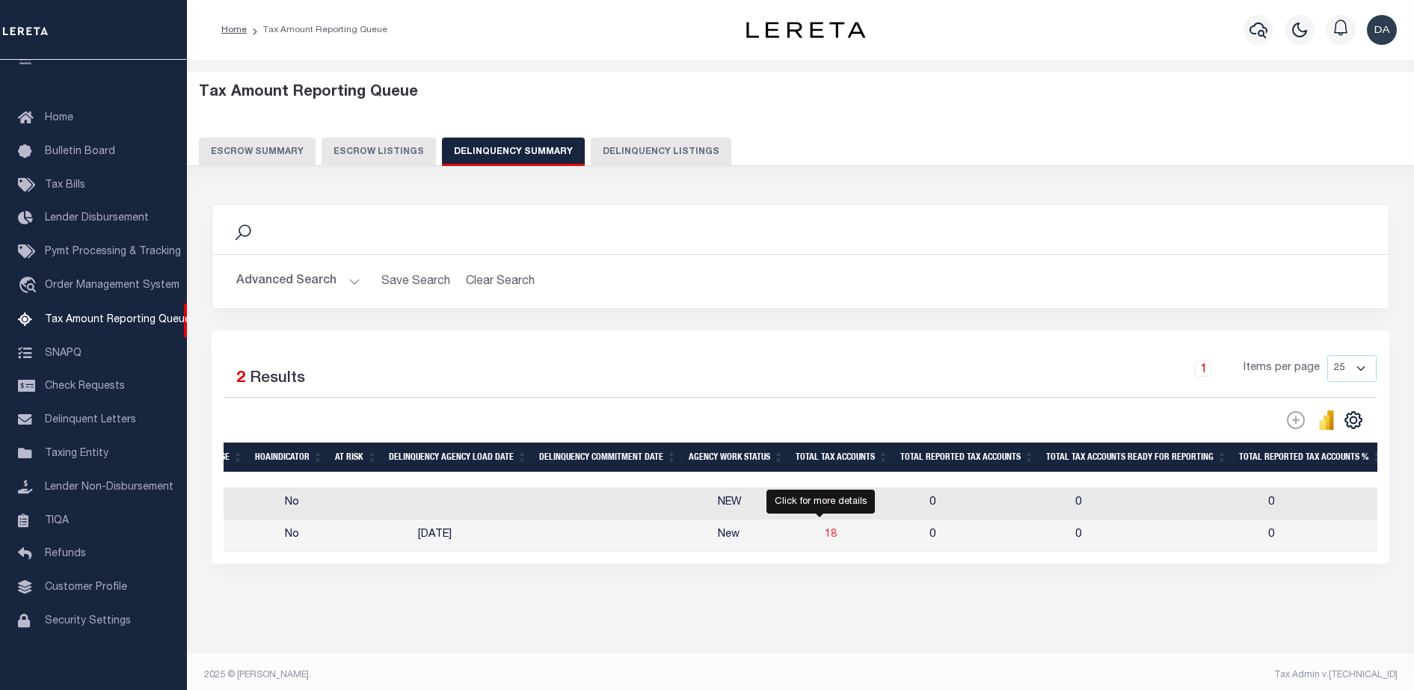
click at [825, 540] on span "18" at bounding box center [831, 534] width 12 height 10
select select "100"
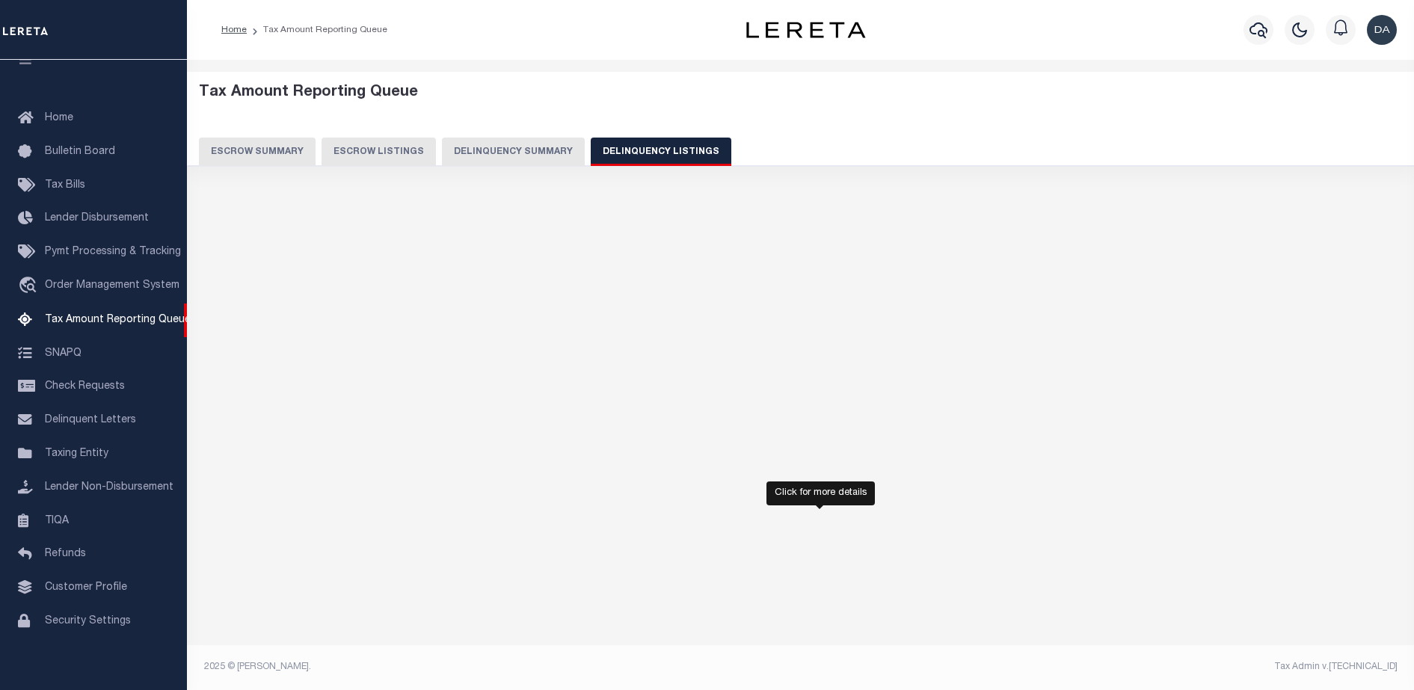
select select "100"
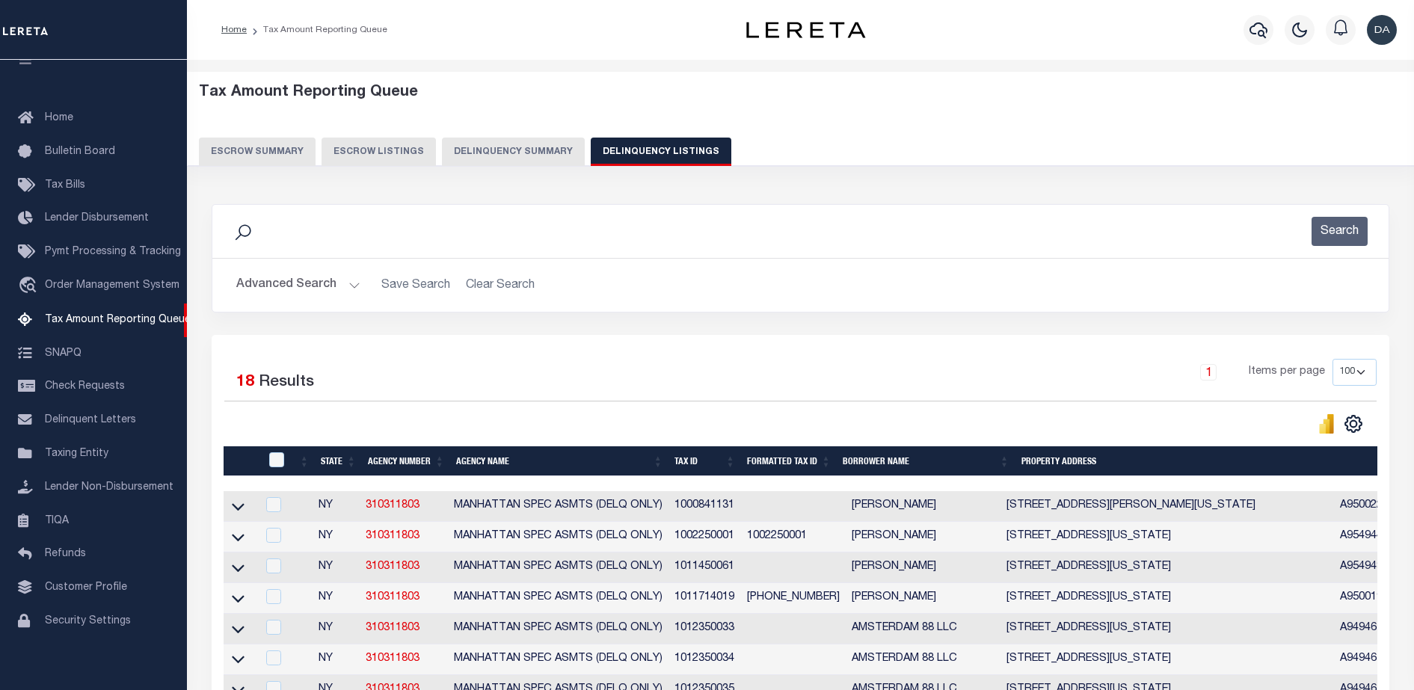
click at [482, 157] on button "Delinquency Summary" at bounding box center [513, 152] width 143 height 28
